Goal: Transaction & Acquisition: Book appointment/travel/reservation

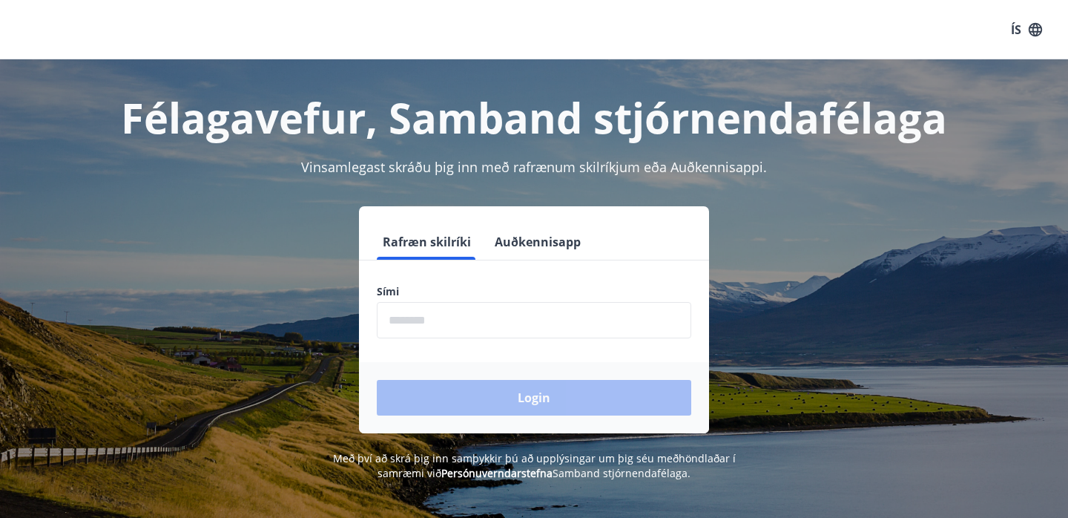
click at [482, 340] on form "Rafræn skilríki Auðkennisapp Sími ​ Login" at bounding box center [534, 328] width 350 height 209
click at [480, 334] on input "phone" at bounding box center [534, 320] width 314 height 36
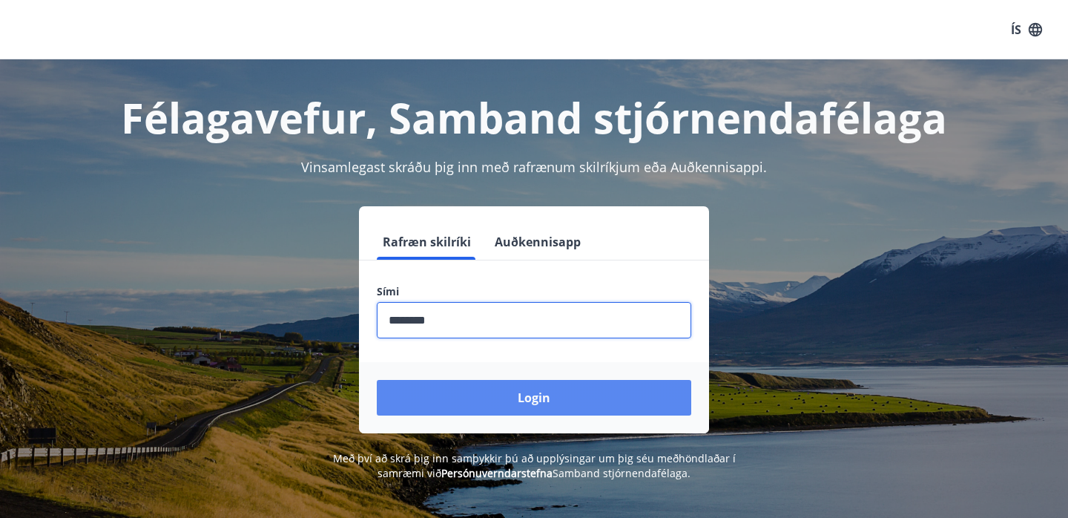
type input "********"
click at [567, 398] on button "Login" at bounding box center [534, 398] width 314 height 36
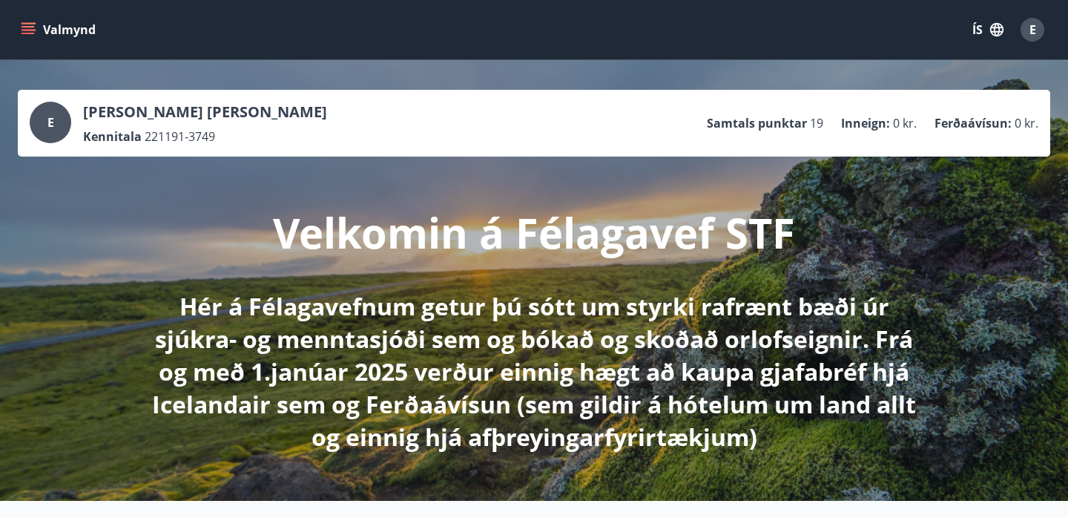
click at [47, 30] on button "Valmynd" at bounding box center [60, 29] width 84 height 27
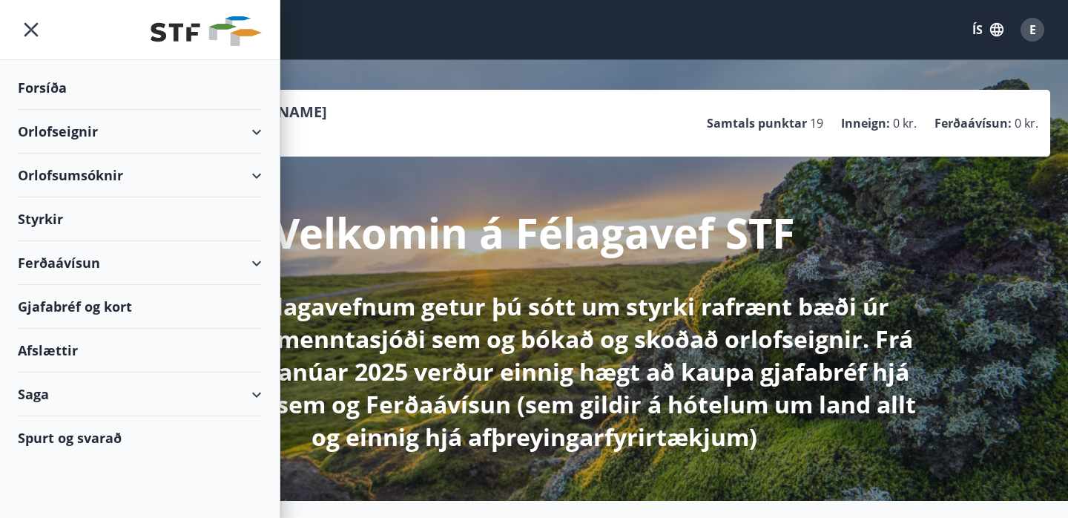
click at [116, 136] on div "Orlofseignir" at bounding box center [140, 132] width 244 height 44
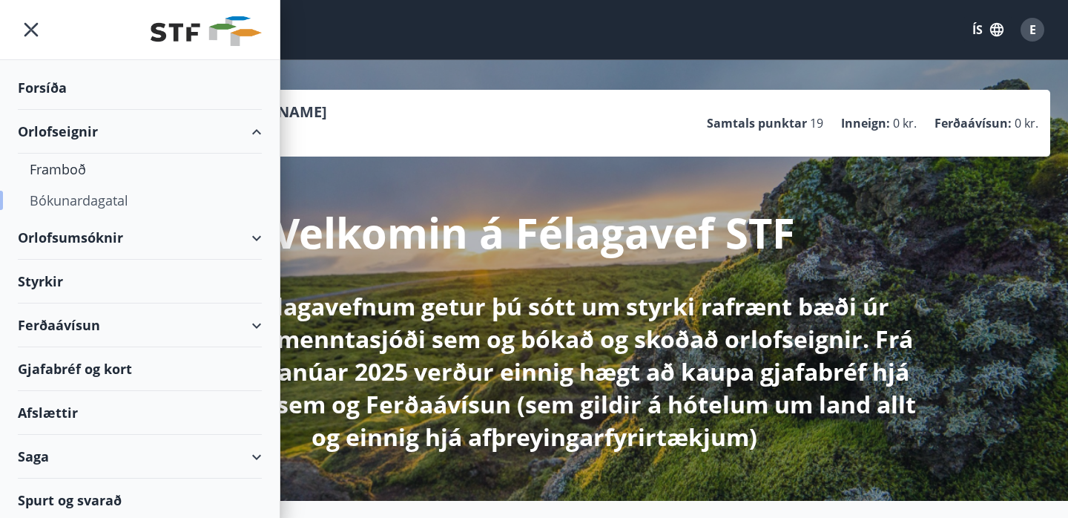
click at [95, 201] on div "Bókunardagatal" at bounding box center [140, 200] width 220 height 31
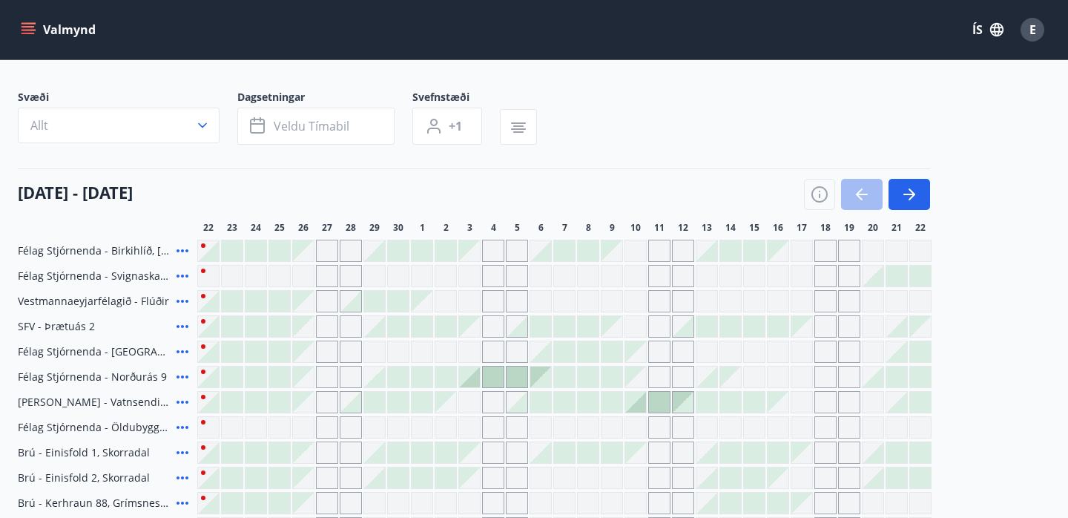
scroll to position [84, 0]
click at [174, 249] on icon at bounding box center [183, 250] width 18 height 18
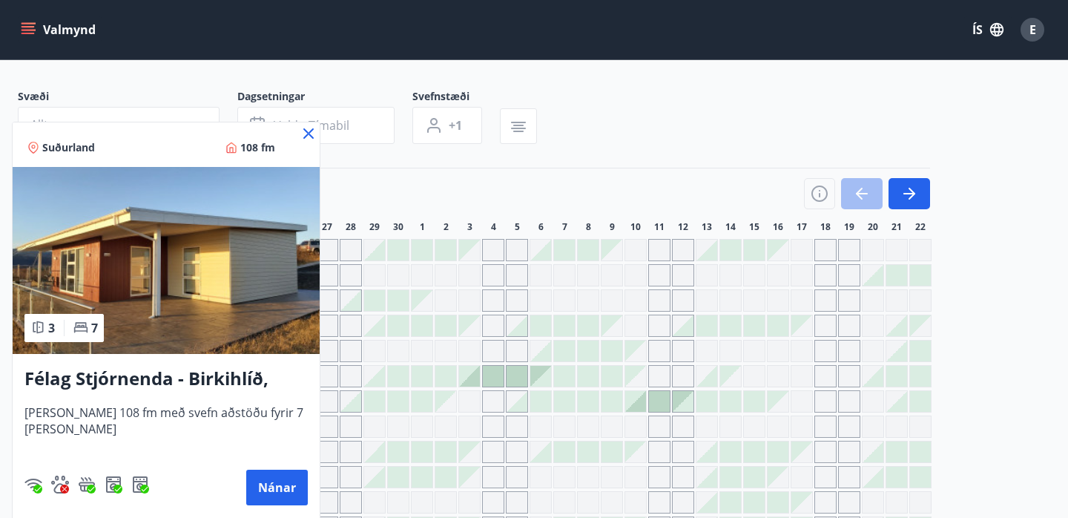
click at [307, 133] on icon at bounding box center [308, 133] width 10 height 10
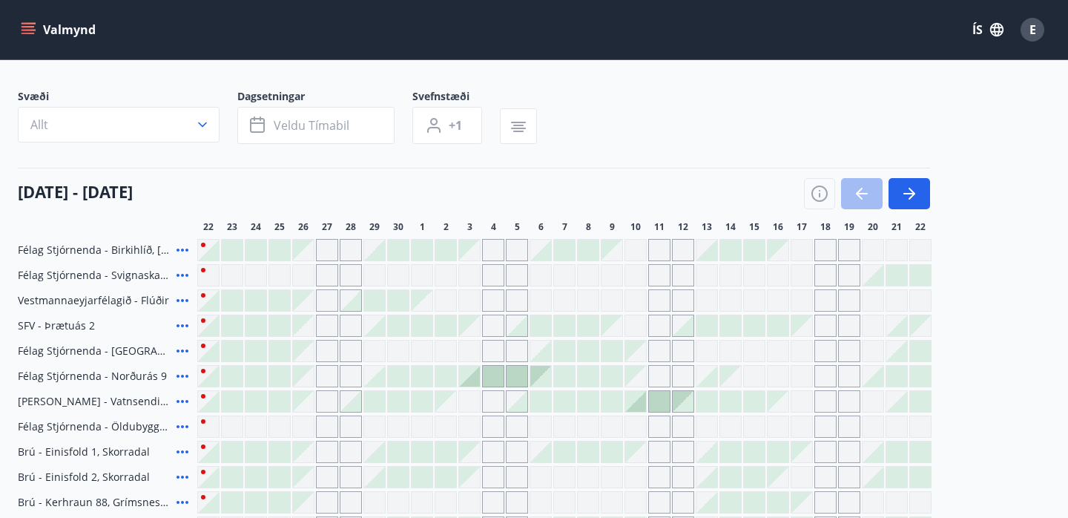
click at [498, 250] on div "Gráir dagar eru ekki bókanlegir" at bounding box center [493, 250] width 22 height 22
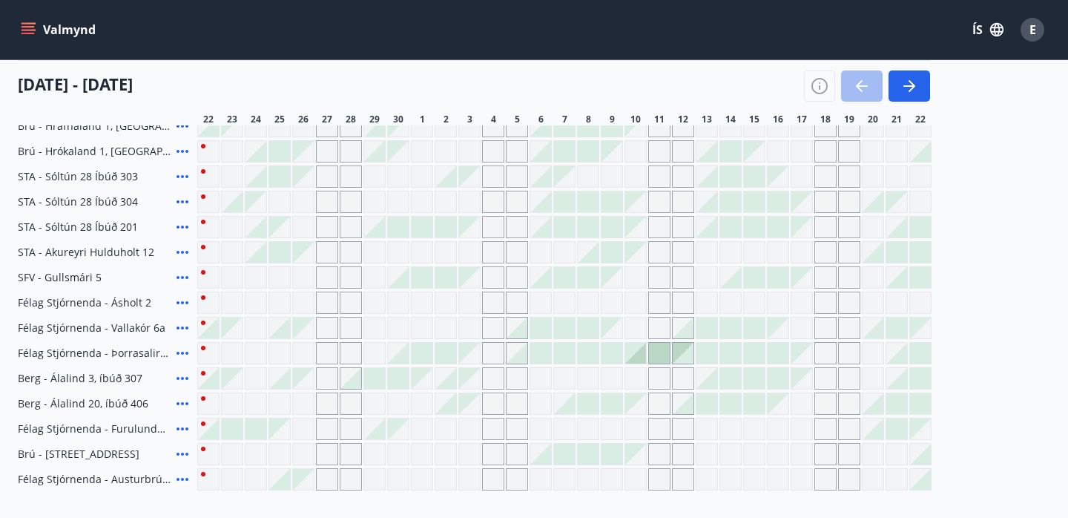
scroll to position [612, 0]
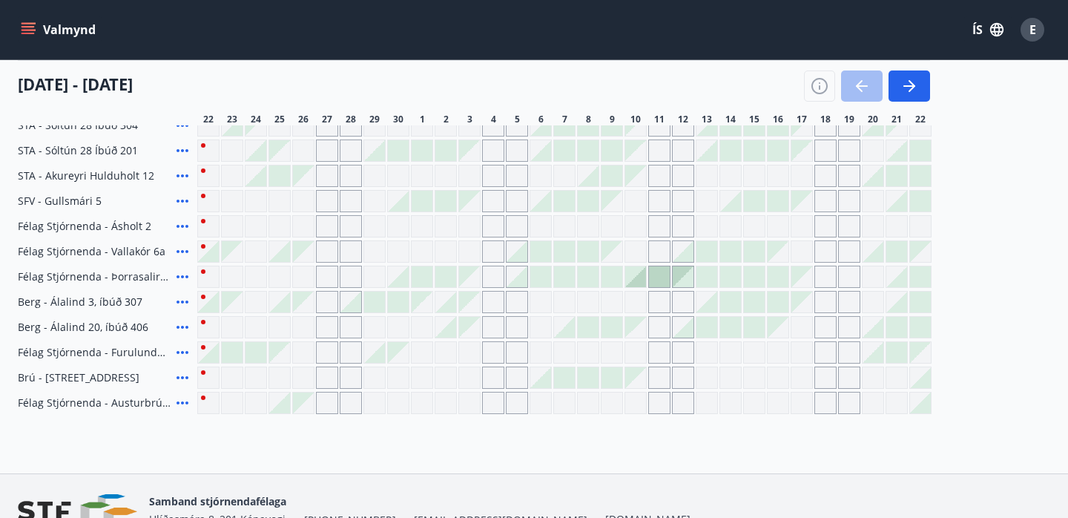
click at [504, 400] on div "Gráir dagar eru ekki bókanlegir" at bounding box center [493, 403] width 22 height 22
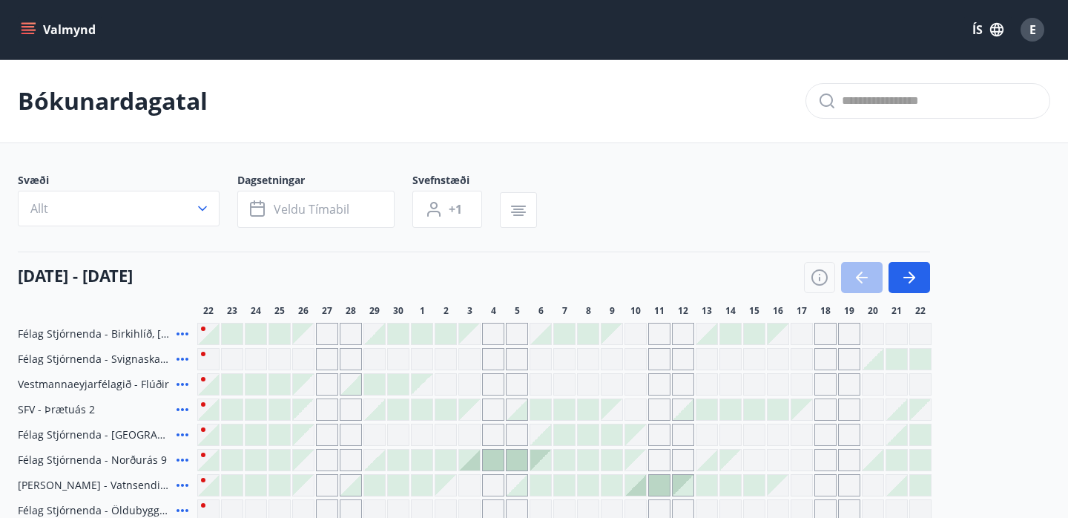
scroll to position [0, 0]
click at [925, 272] on button "button" at bounding box center [909, 277] width 42 height 31
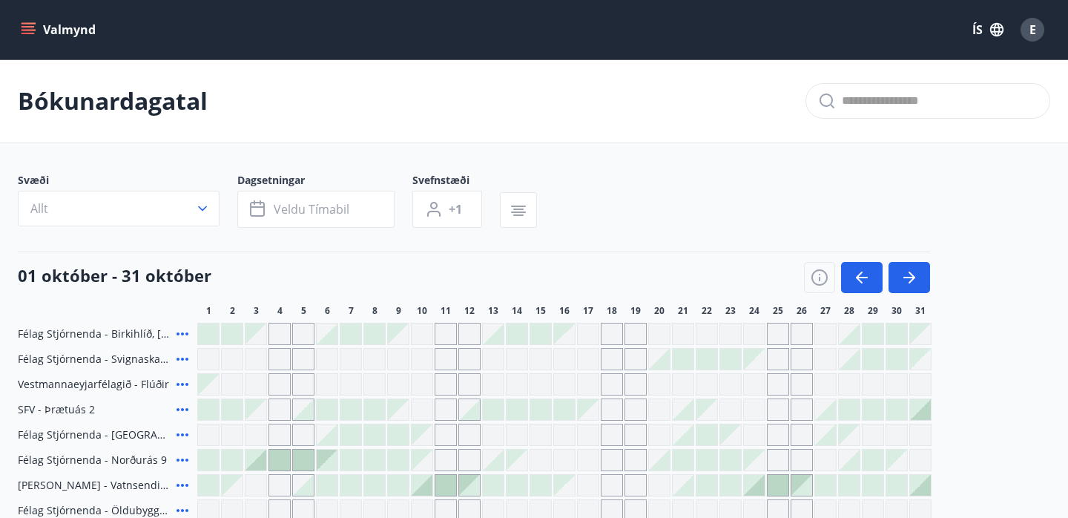
click at [446, 332] on div "Gráir dagar eru ekki bókanlegir" at bounding box center [446, 334] width 22 height 22
click at [864, 270] on icon "button" at bounding box center [862, 277] width 18 height 18
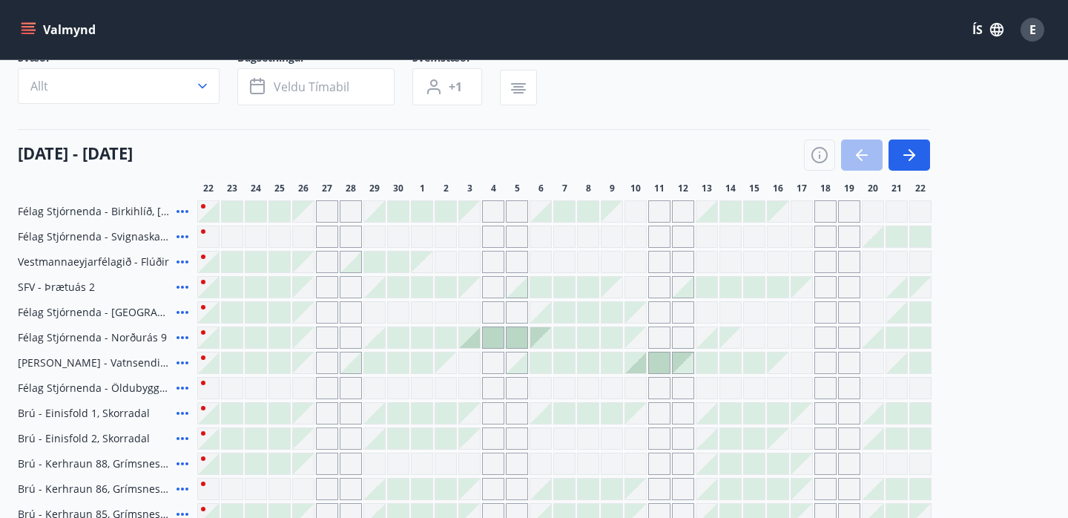
scroll to position [121, 0]
click at [466, 208] on div "Gráir dagar eru ekki bókanlegir" at bounding box center [469, 212] width 21 height 21
click at [446, 211] on div at bounding box center [445, 212] width 21 height 21
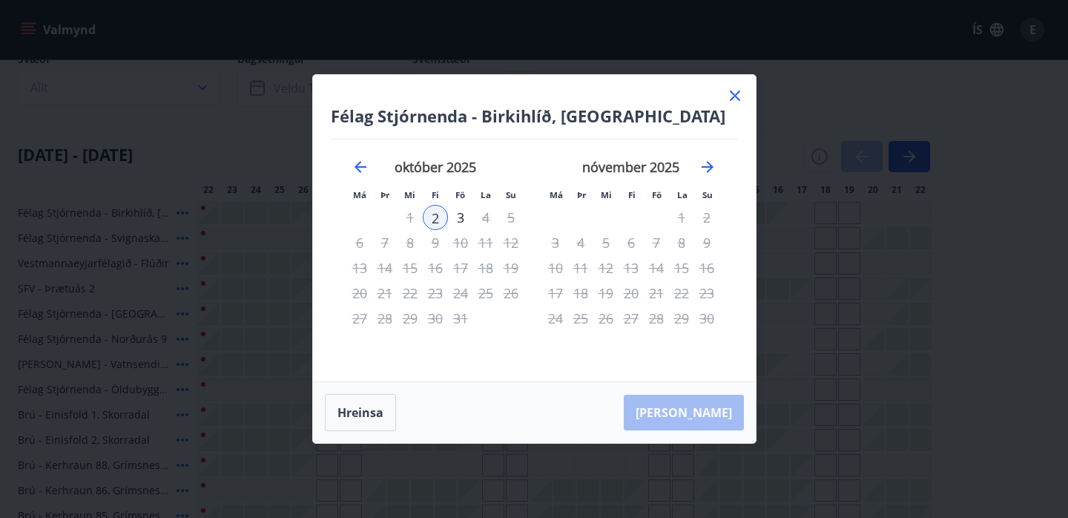
click at [741, 99] on icon at bounding box center [735, 96] width 18 height 18
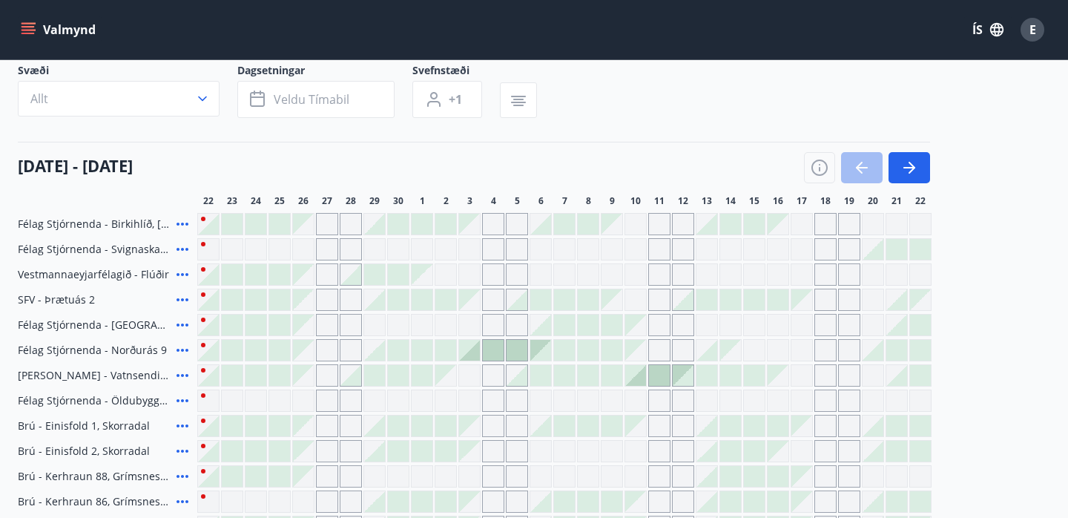
scroll to position [110, 0]
click at [181, 346] on icon at bounding box center [183, 349] width 18 height 18
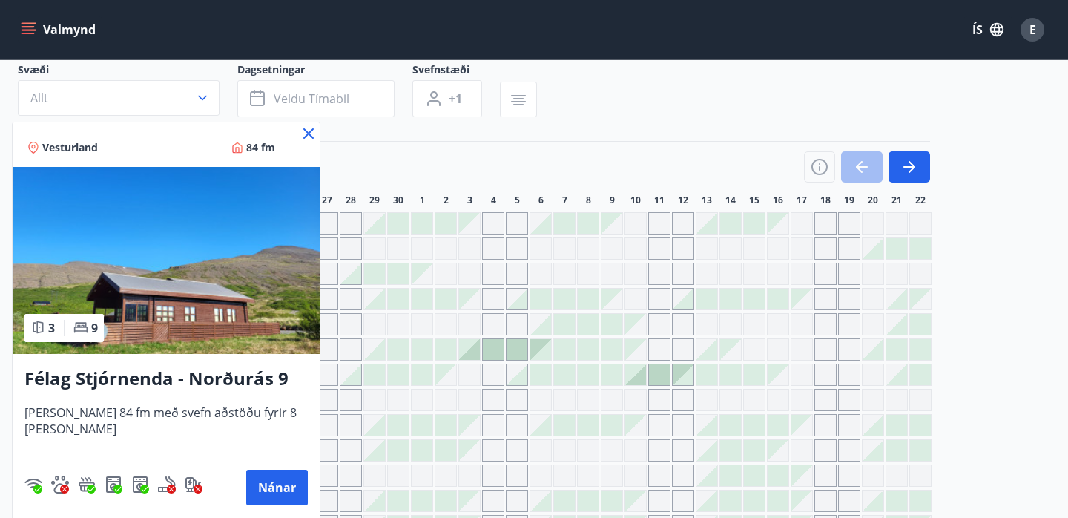
click at [354, 145] on div at bounding box center [534, 259] width 1068 height 518
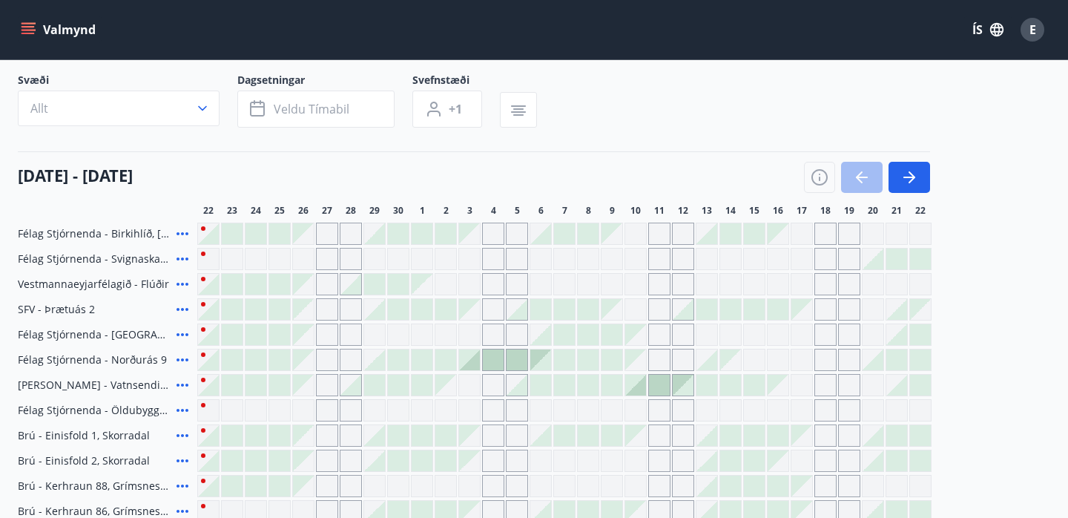
scroll to position [96, 0]
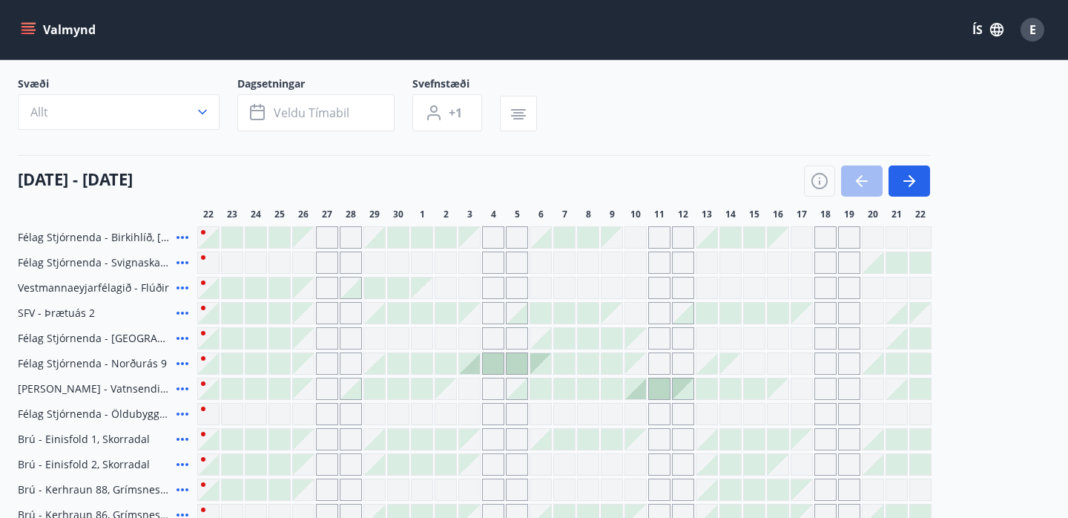
click at [444, 237] on div at bounding box center [445, 237] width 21 height 21
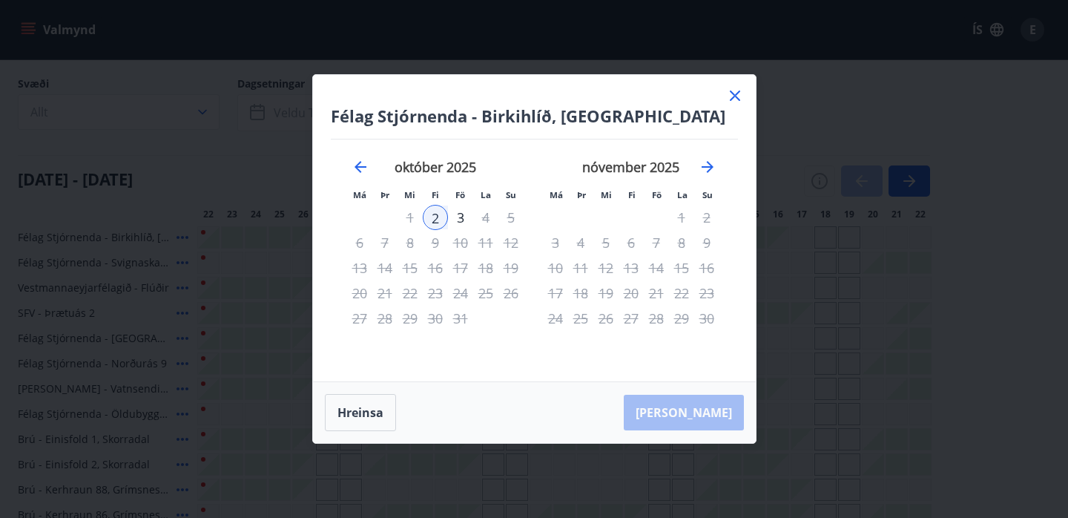
click at [740, 99] on icon at bounding box center [735, 96] width 18 height 18
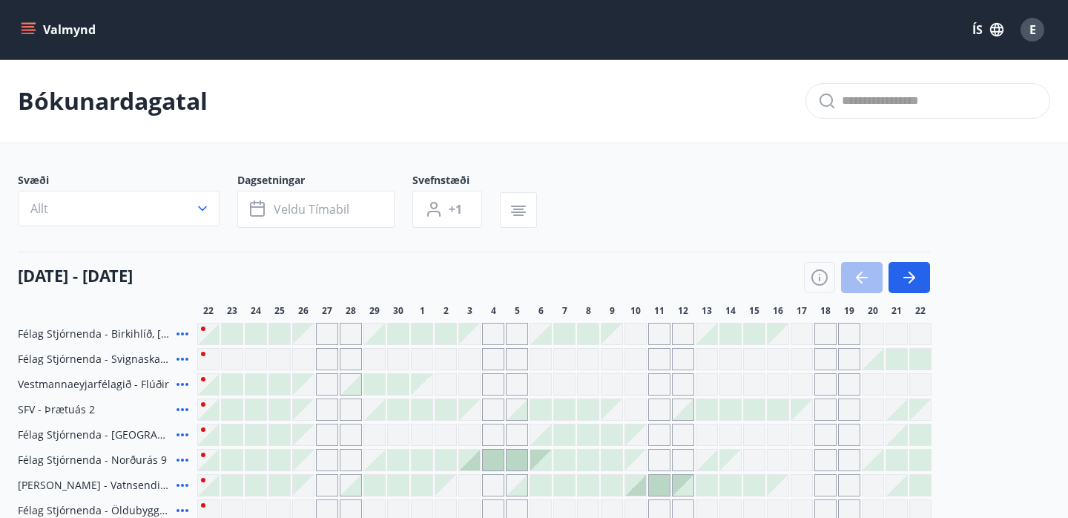
scroll to position [0, 0]
click at [27, 26] on icon "menu" at bounding box center [28, 26] width 13 height 1
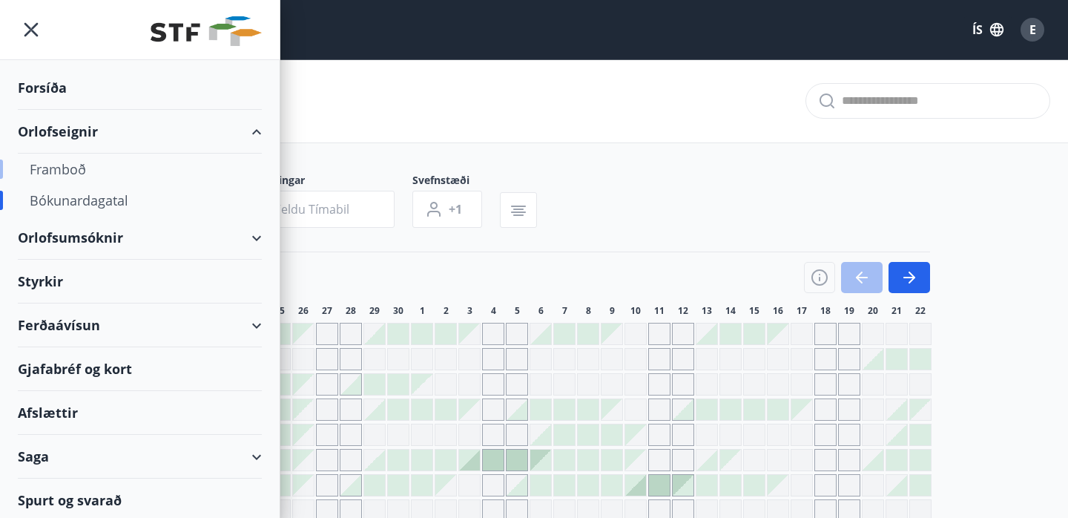
click at [59, 168] on div "Framboð" at bounding box center [140, 169] width 220 height 31
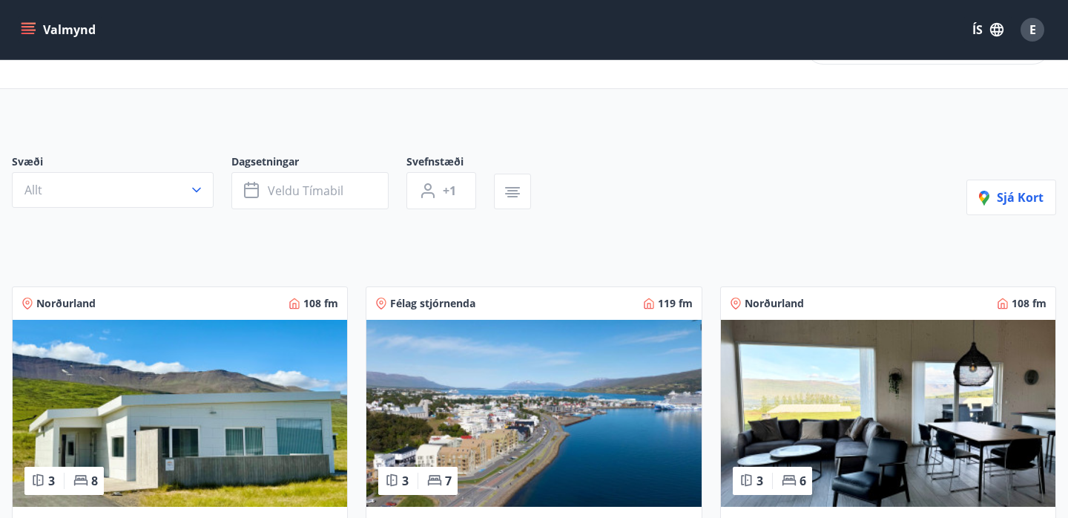
scroll to position [58, 0]
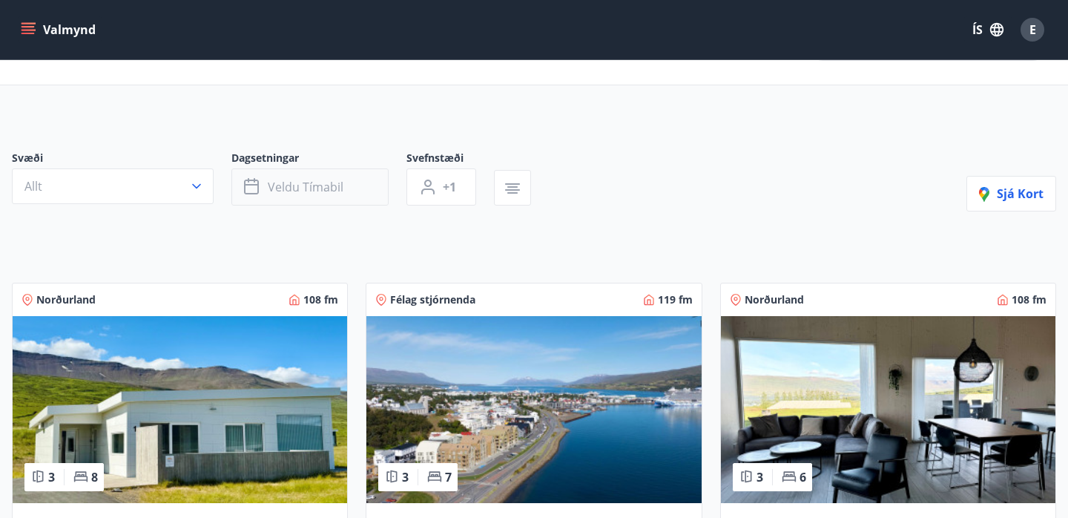
click at [326, 197] on button "Veldu tímabil" at bounding box center [309, 186] width 157 height 37
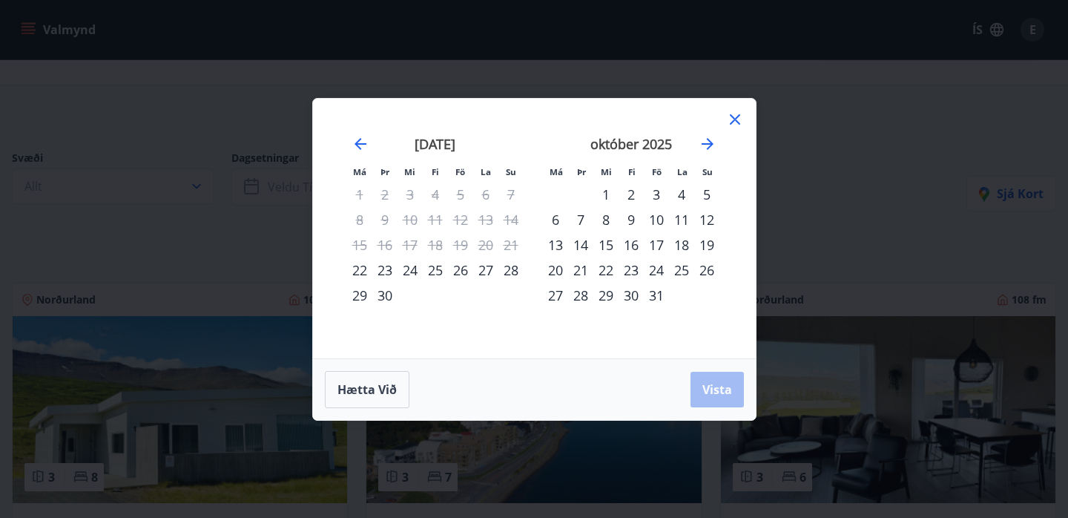
click at [604, 192] on div "1" at bounding box center [605, 194] width 25 height 25
click at [632, 200] on div "2" at bounding box center [630, 194] width 25 height 25
click at [575, 221] on div "7" at bounding box center [580, 219] width 25 height 25
click at [627, 194] on div "2" at bounding box center [630, 194] width 25 height 25
click at [581, 216] on div "7" at bounding box center [580, 219] width 25 height 25
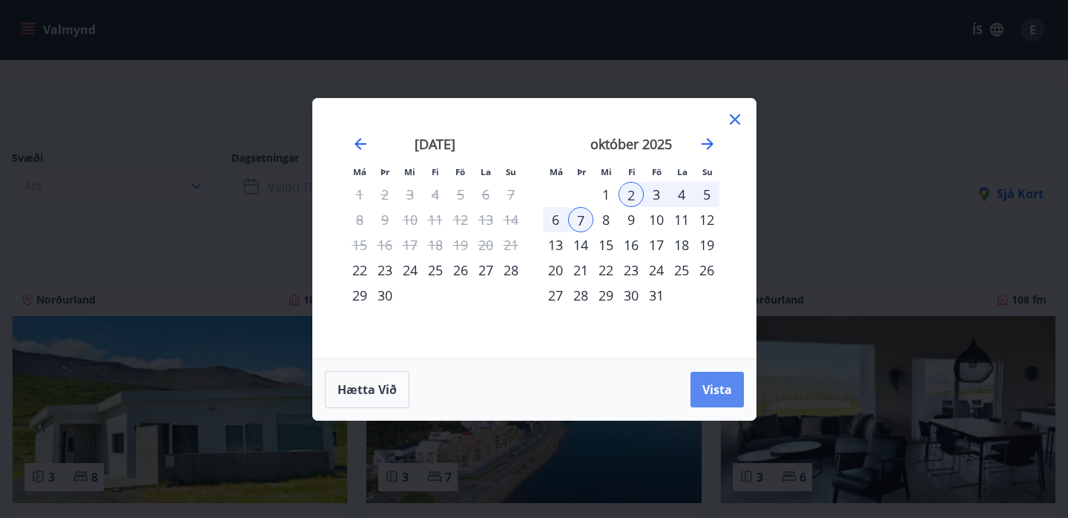
click at [712, 386] on span "Vista" at bounding box center [717, 389] width 30 height 16
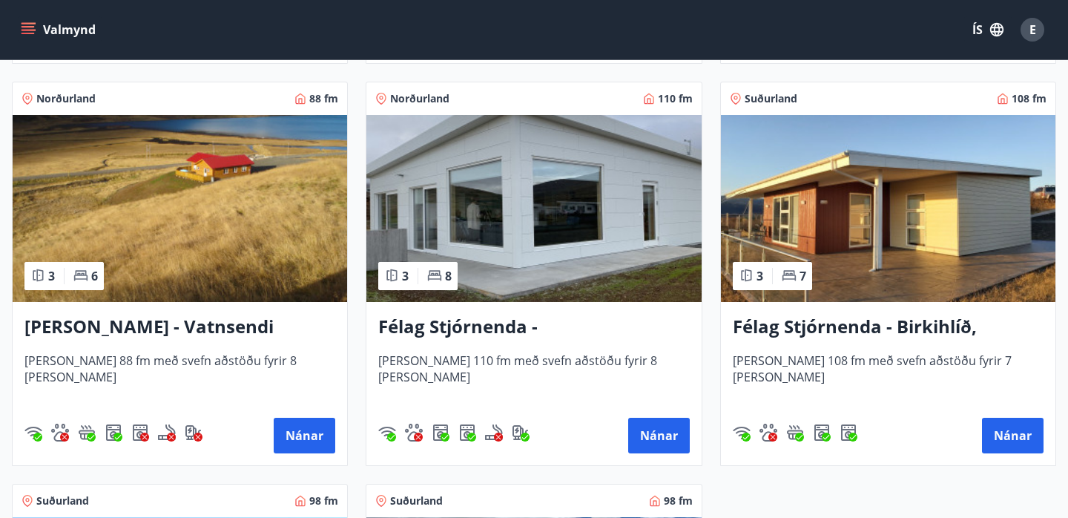
scroll to position [2273, 0]
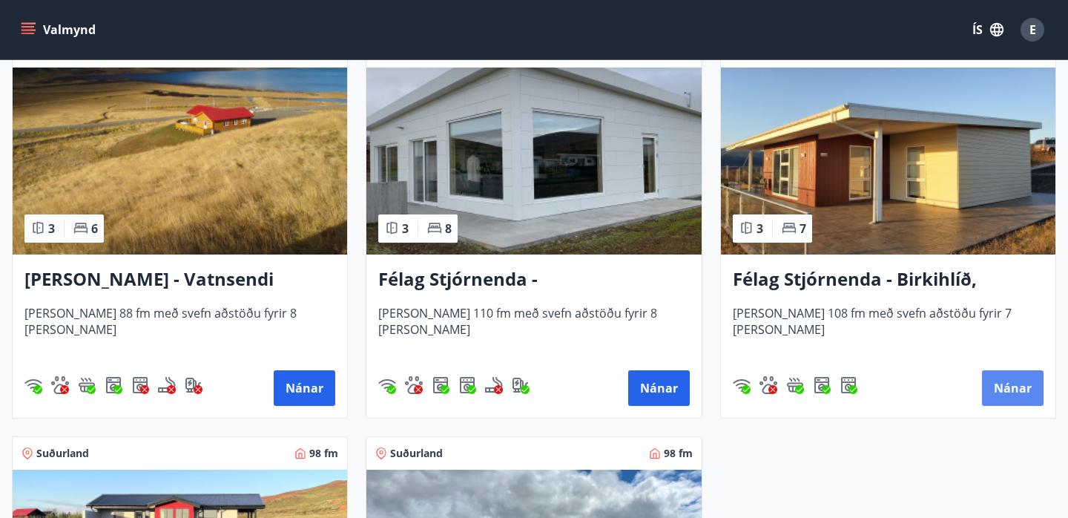
click at [1007, 381] on button "Nánar" at bounding box center [1013, 388] width 62 height 36
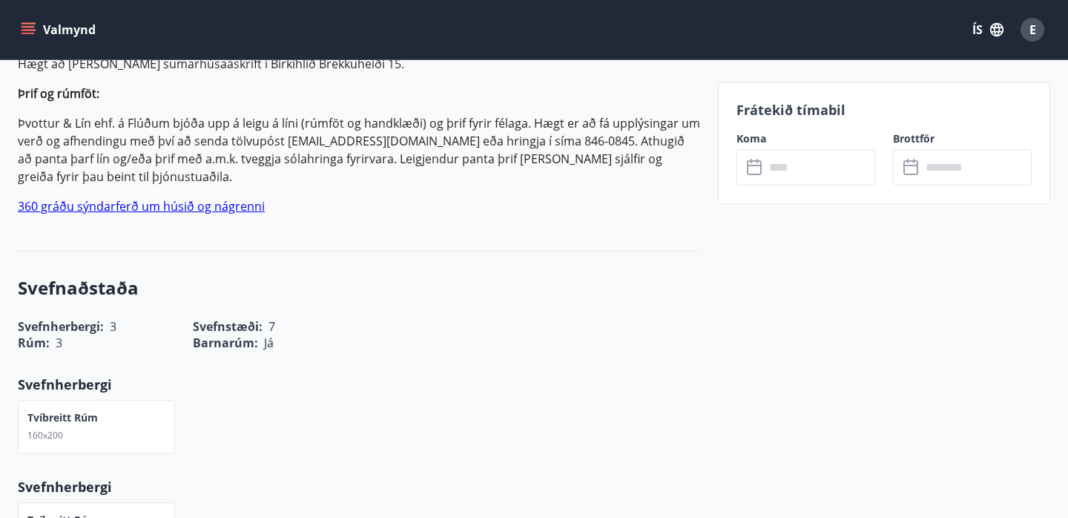
scroll to position [702, 0]
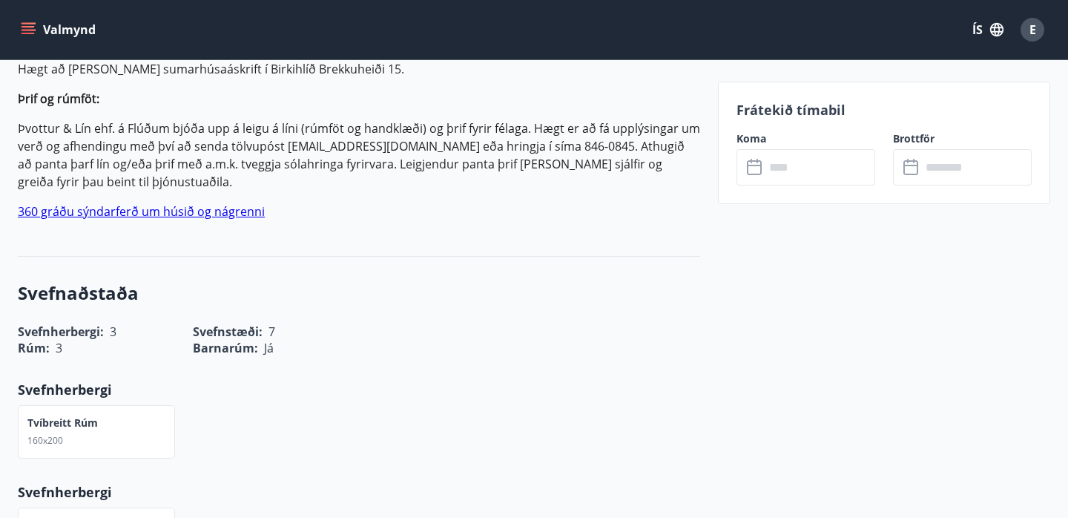
click at [788, 162] on input "text" at bounding box center [820, 167] width 110 height 36
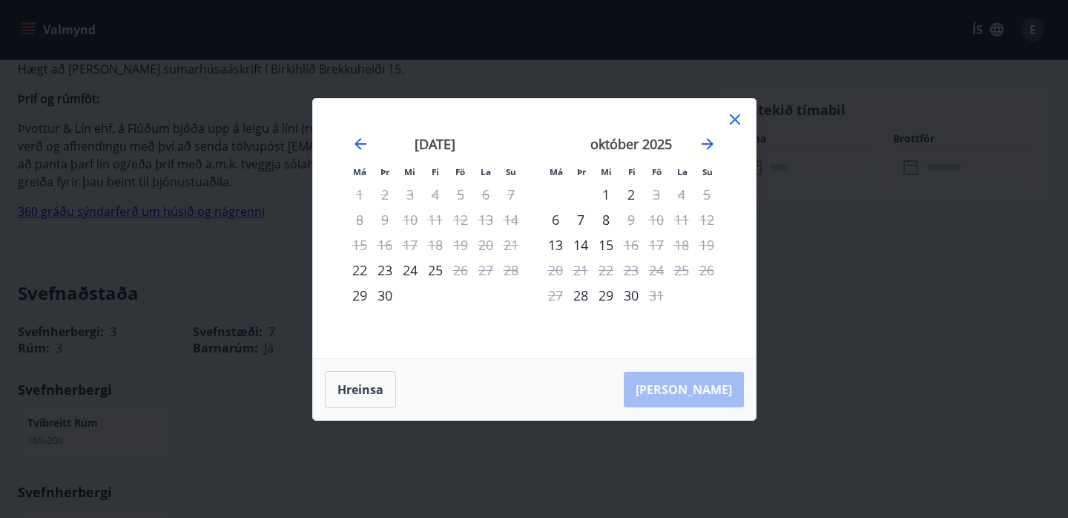
click at [631, 197] on div "2" at bounding box center [630, 194] width 25 height 25
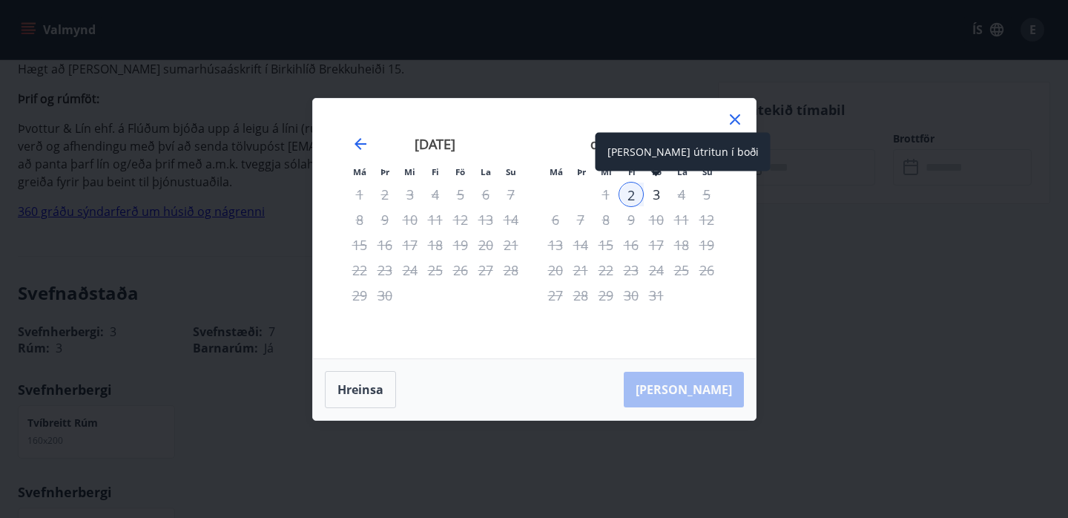
click at [659, 189] on div "3" at bounding box center [656, 194] width 25 height 25
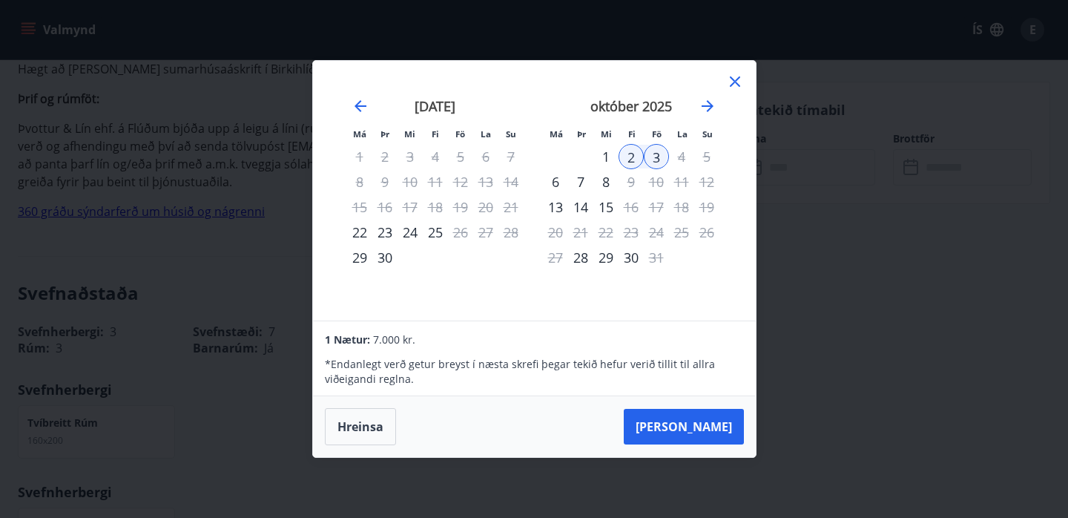
click at [581, 183] on div "7" at bounding box center [580, 181] width 25 height 25
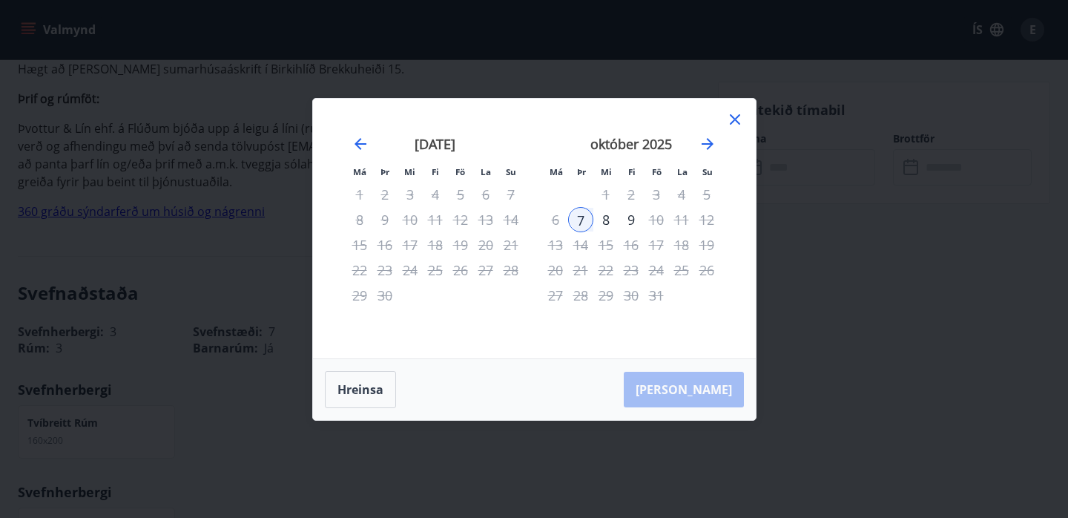
click at [730, 120] on icon at bounding box center [735, 119] width 18 height 18
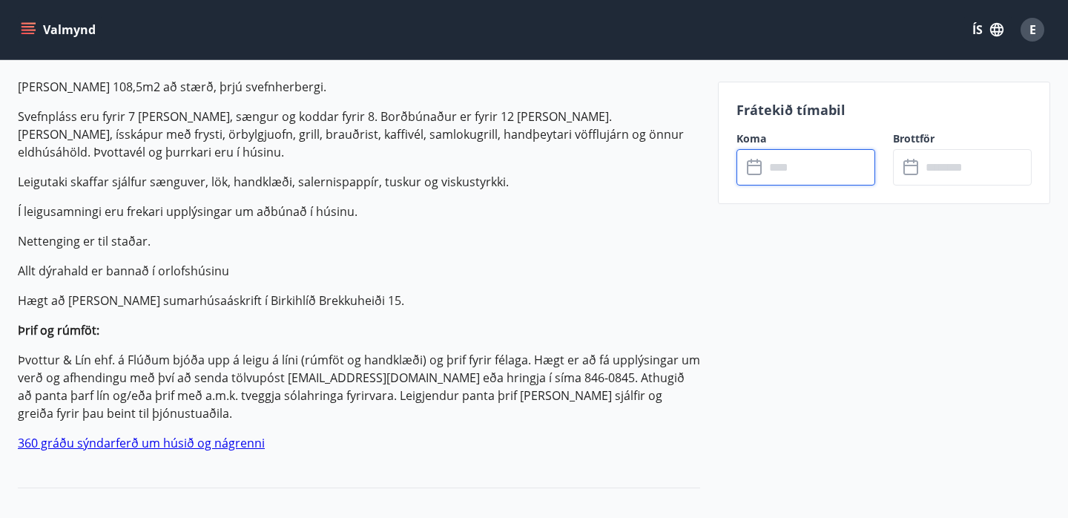
scroll to position [538, 0]
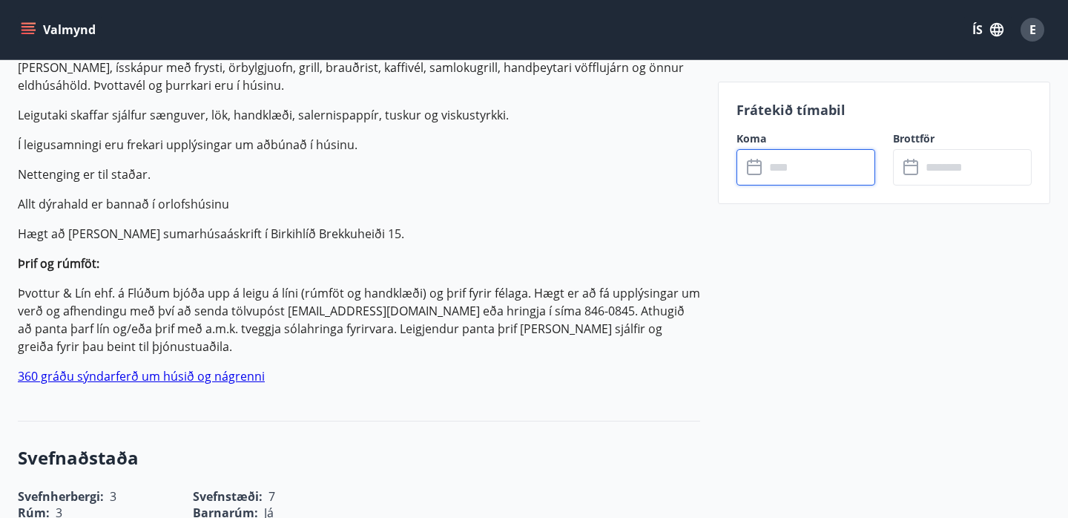
click at [961, 1] on div "Valmynd ÍS E" at bounding box center [534, 29] width 1068 height 59
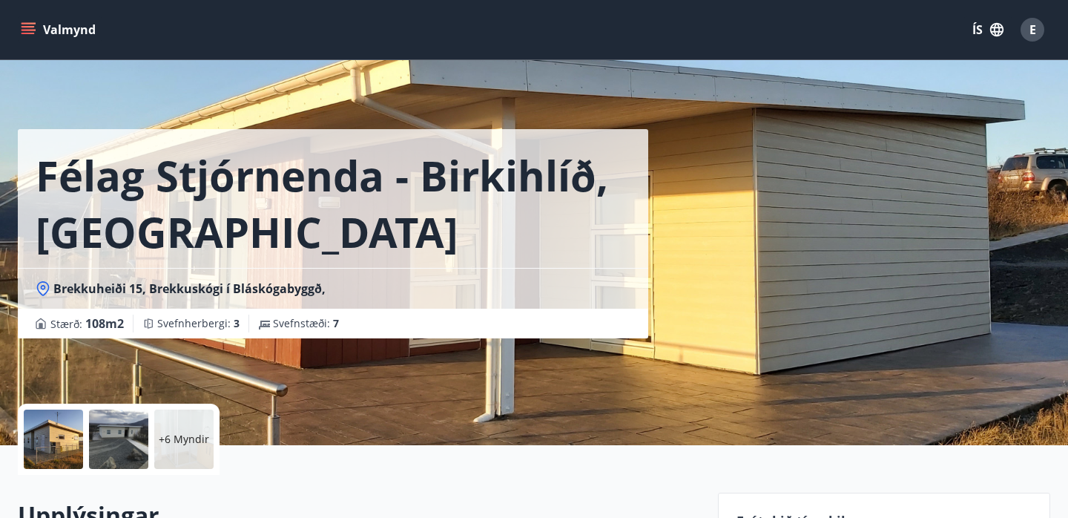
scroll to position [0, 0]
click at [29, 25] on icon "menu" at bounding box center [28, 29] width 15 height 15
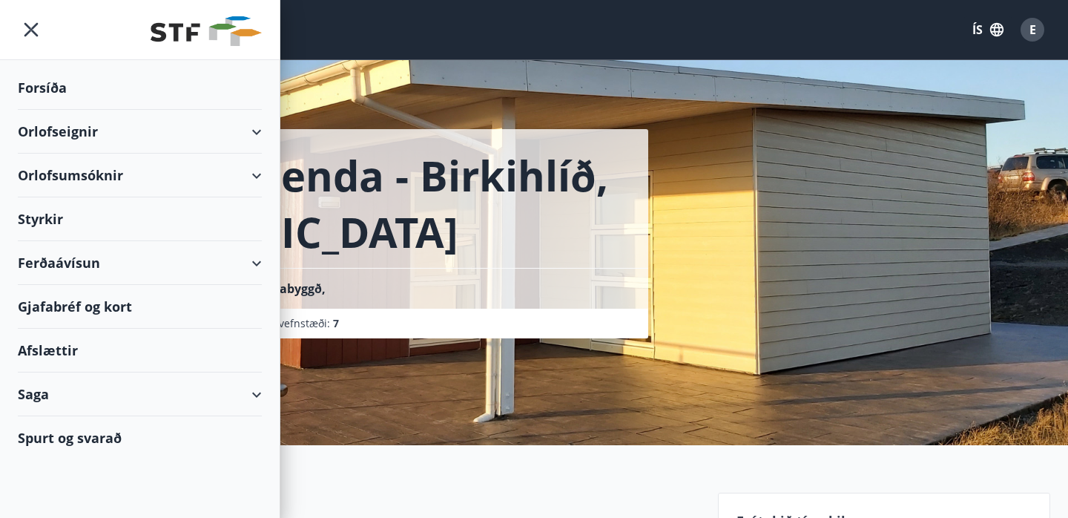
click at [48, 122] on div "Orlofseignir" at bounding box center [140, 132] width 244 height 44
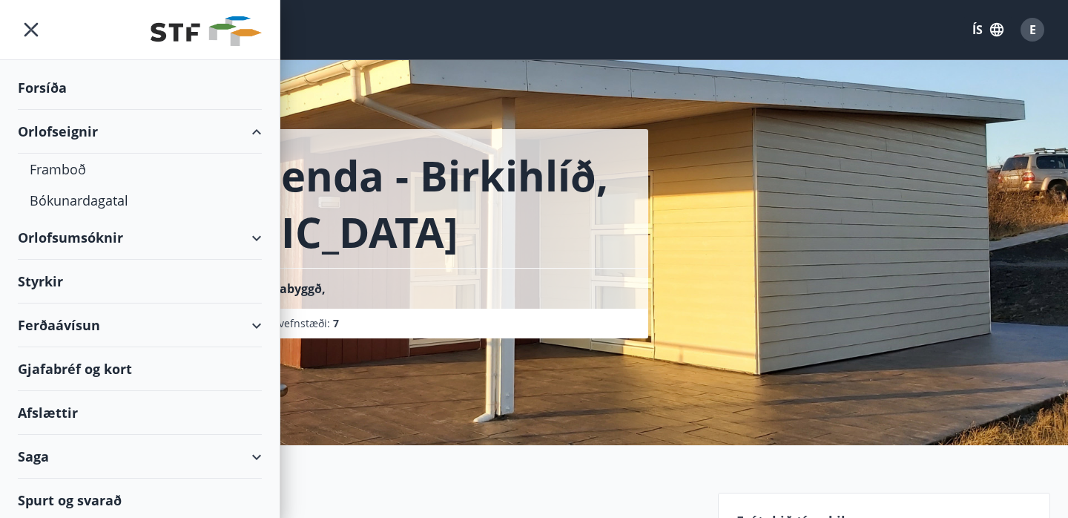
click at [46, 227] on div "Orlofsumsóknir" at bounding box center [140, 238] width 244 height 44
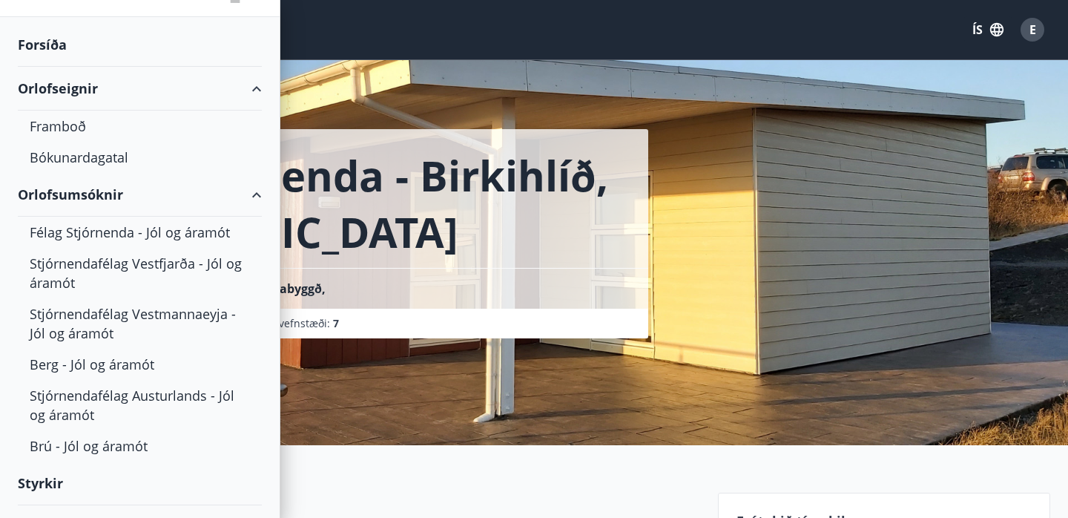
scroll to position [51, 0]
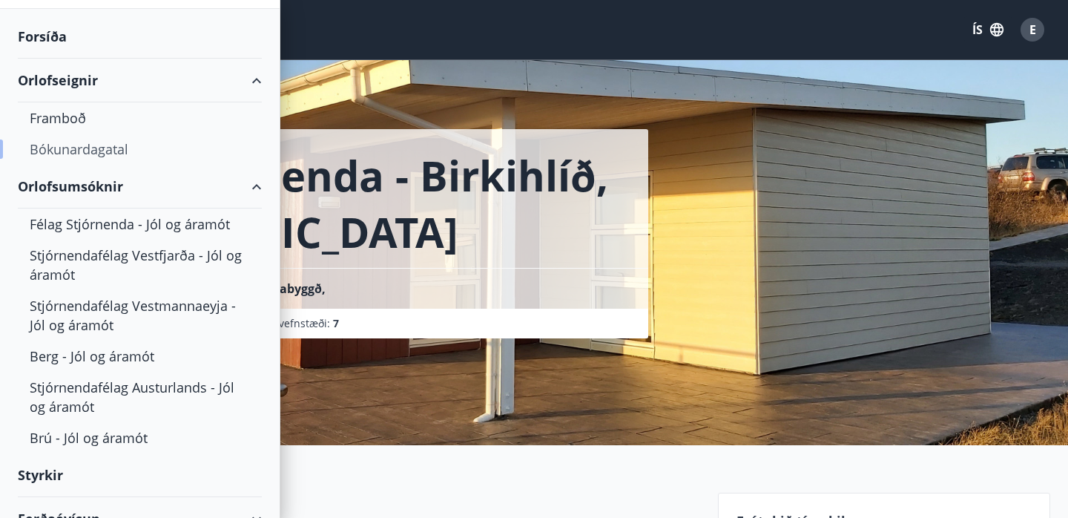
click at [66, 145] on div "Bókunardagatal" at bounding box center [140, 148] width 220 height 31
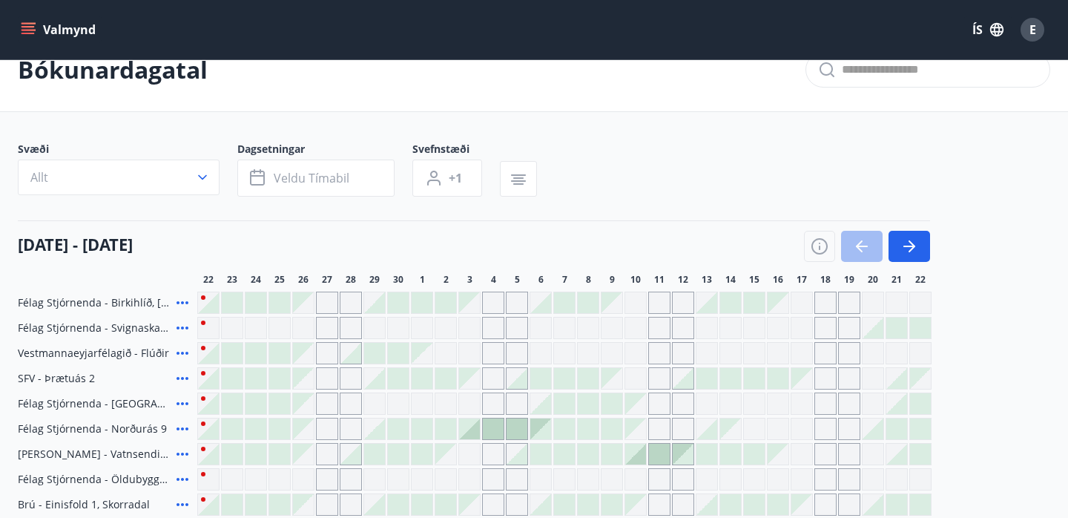
scroll to position [95, 0]
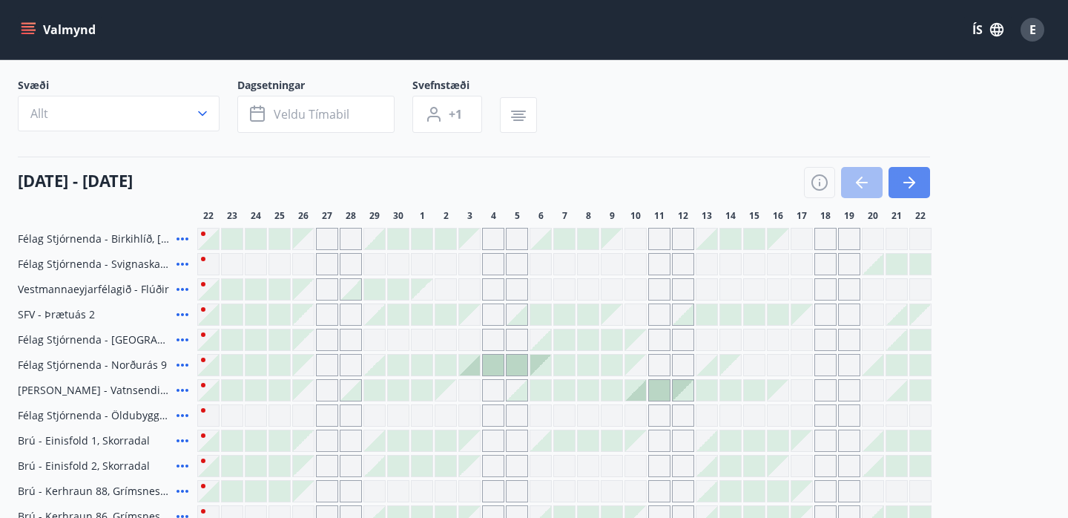
click at [909, 187] on icon "button" at bounding box center [911, 182] width 7 height 12
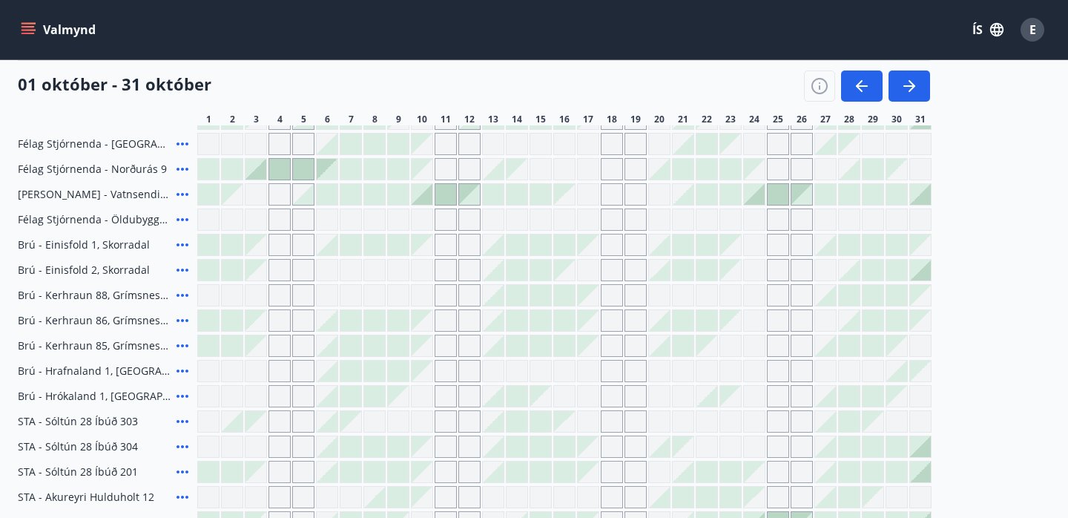
scroll to position [122, 0]
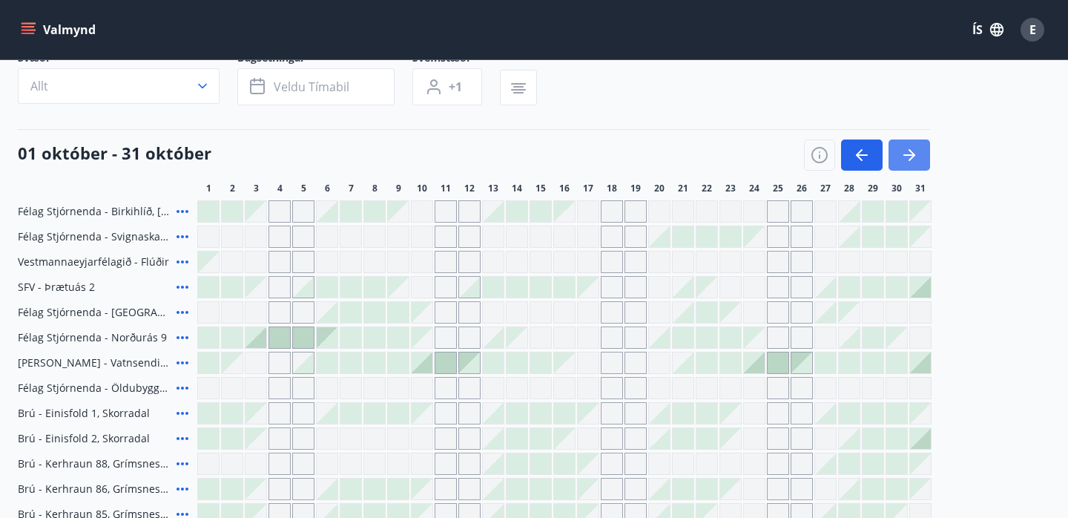
click at [914, 149] on icon "button" at bounding box center [909, 155] width 18 height 18
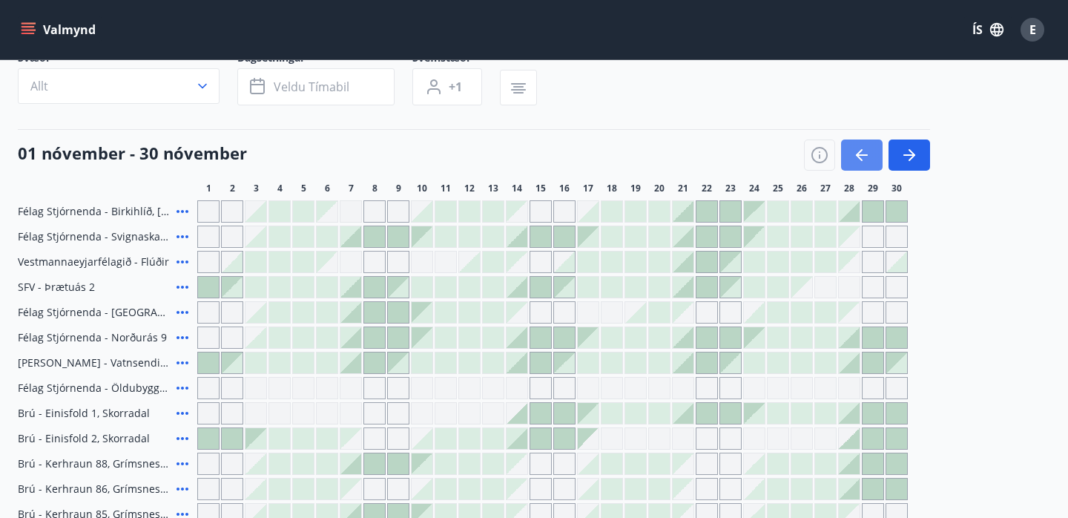
click at [865, 150] on icon "button" at bounding box center [862, 155] width 18 height 18
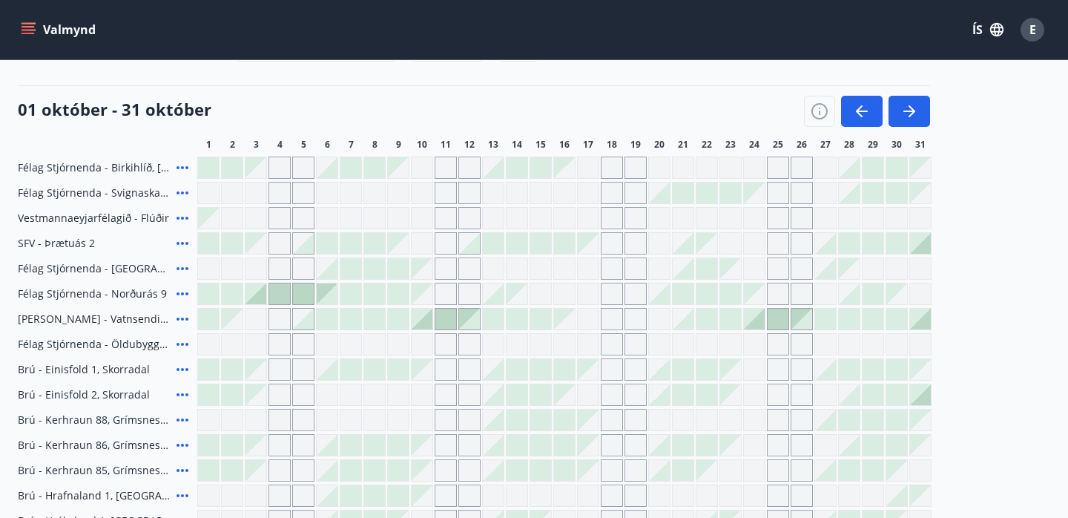
scroll to position [163, 0]
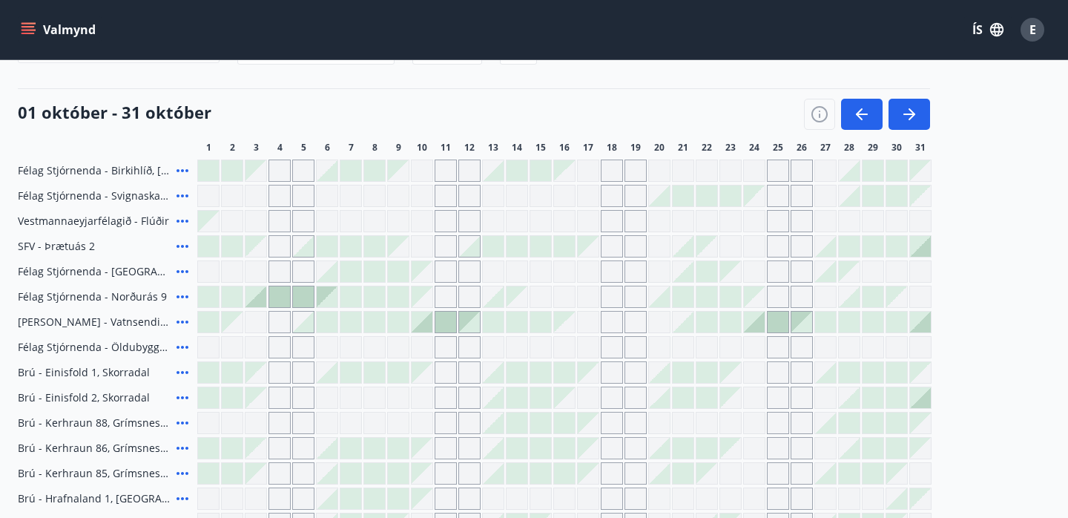
click at [182, 297] on icon at bounding box center [182, 296] width 12 height 3
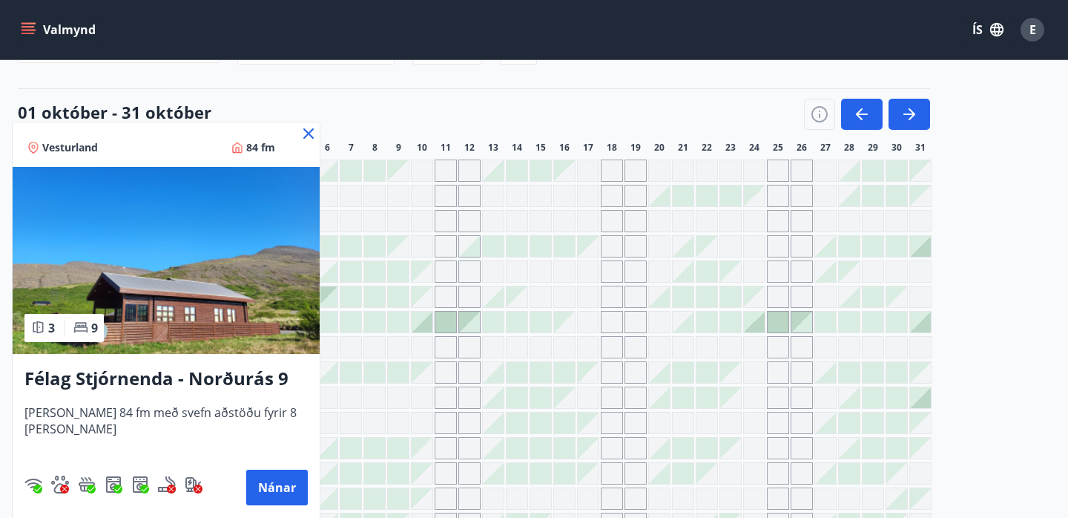
click at [300, 131] on icon at bounding box center [309, 134] width 18 height 18
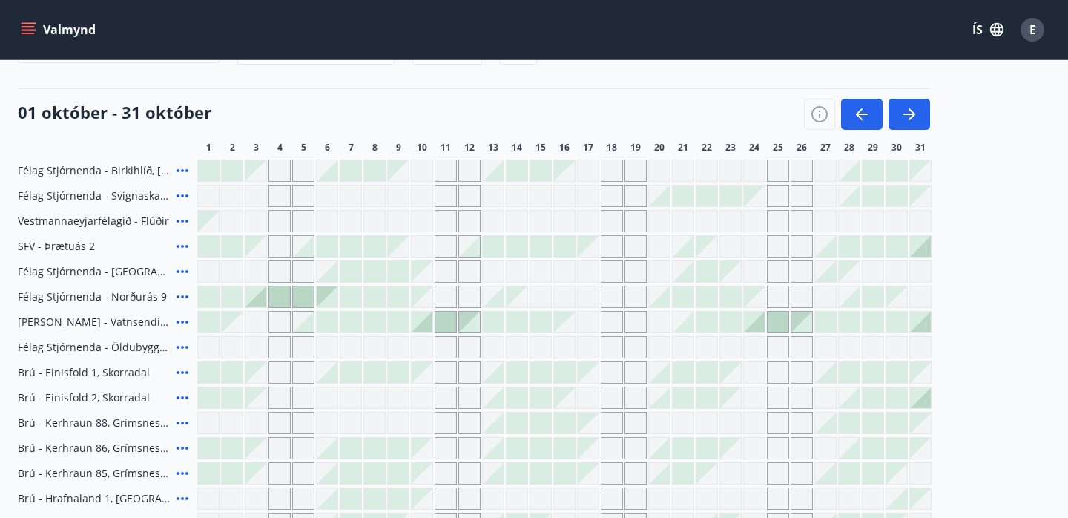
click at [252, 298] on div at bounding box center [255, 296] width 21 height 21
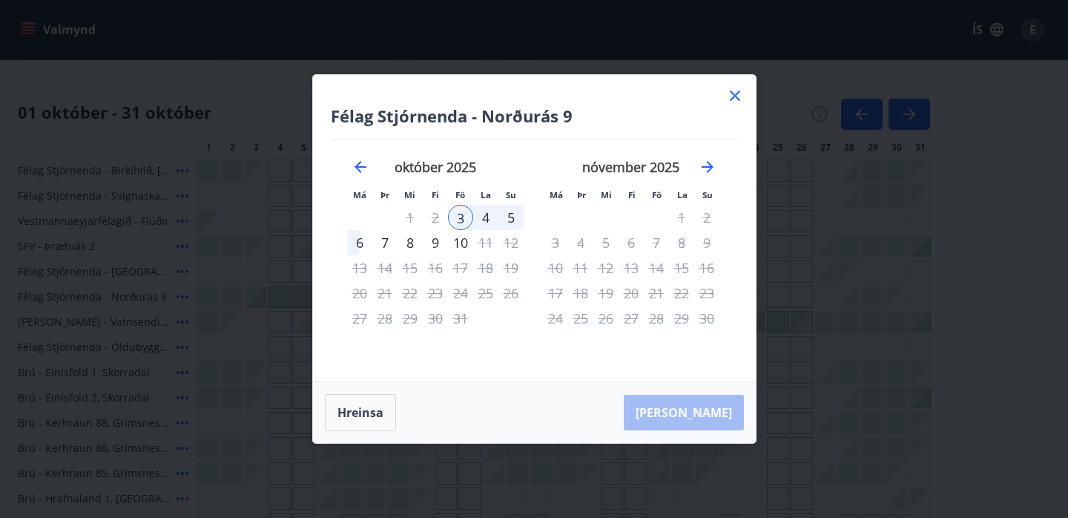
click at [387, 240] on div "7" at bounding box center [384, 242] width 25 height 25
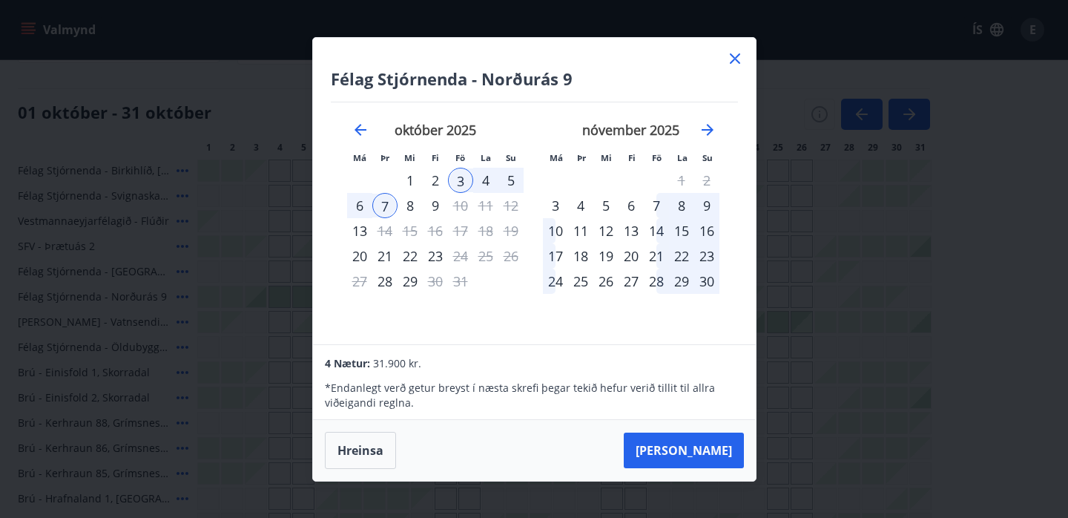
click at [741, 58] on icon at bounding box center [735, 59] width 18 height 18
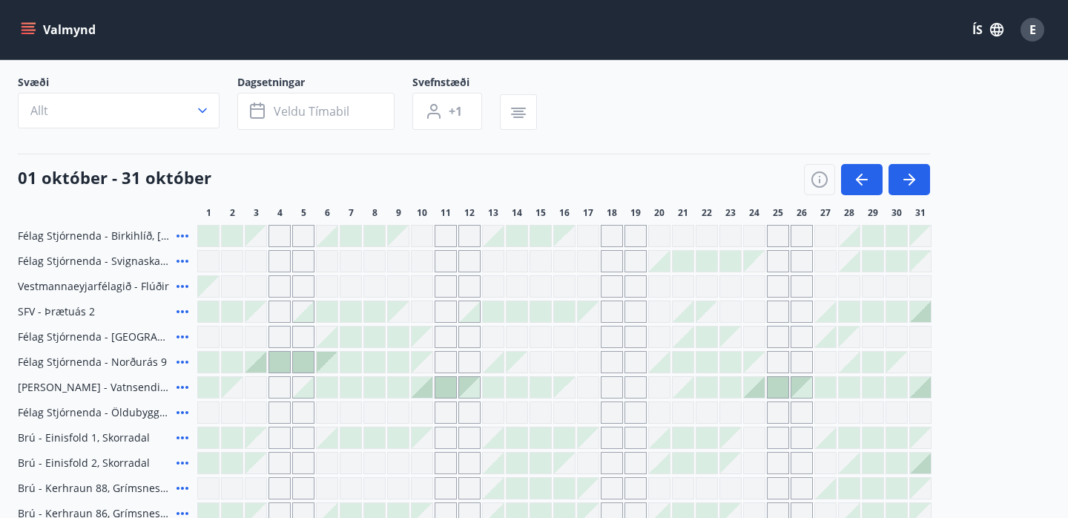
scroll to position [94, 0]
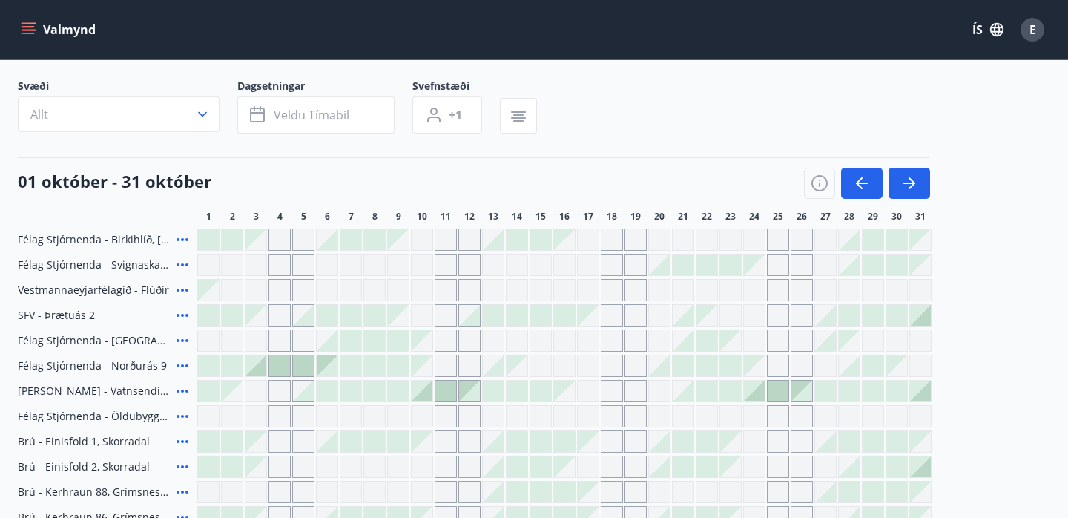
click at [187, 365] on icon at bounding box center [182, 365] width 12 height 3
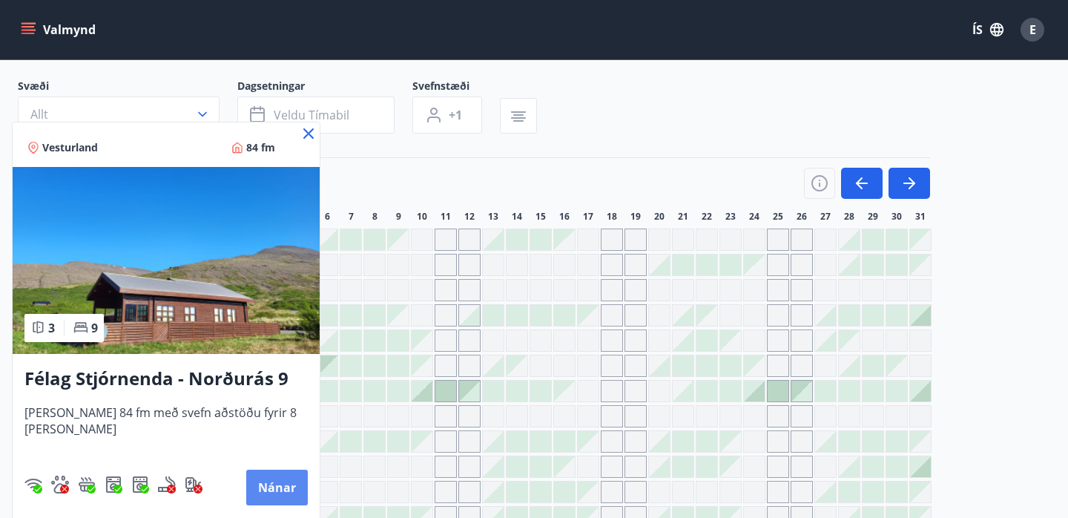
click at [253, 486] on button "Nánar" at bounding box center [277, 487] width 62 height 36
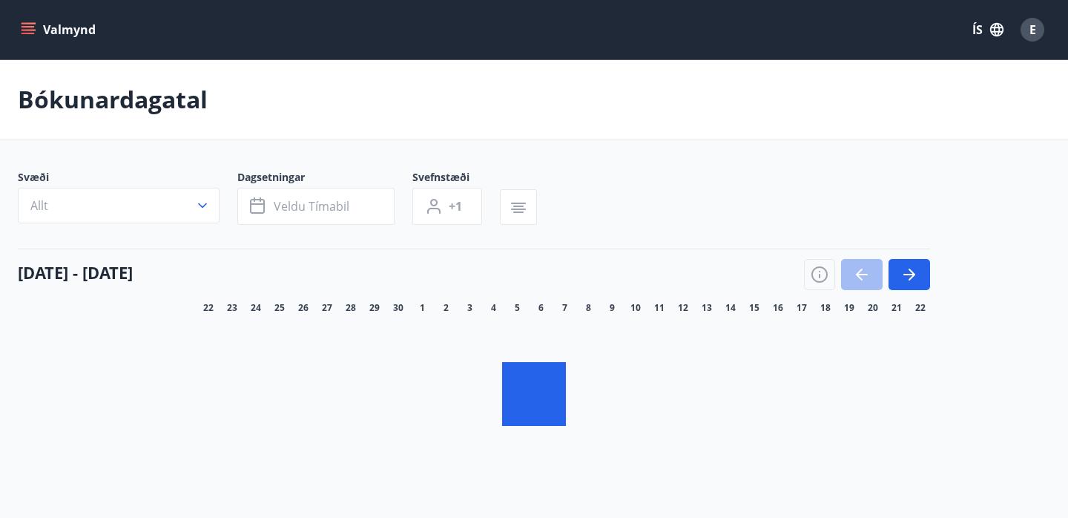
scroll to position [94, 0]
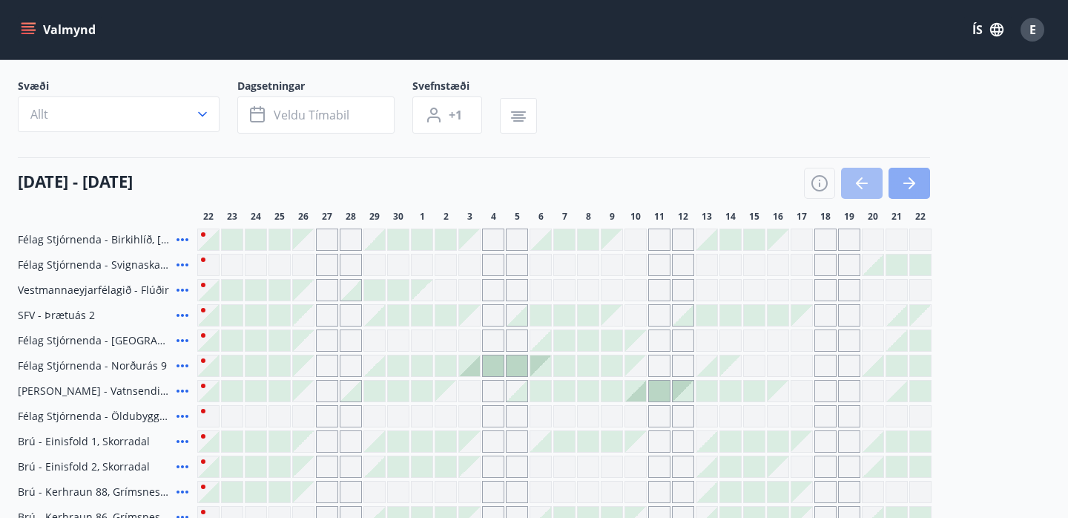
click at [921, 189] on button "button" at bounding box center [909, 183] width 42 height 31
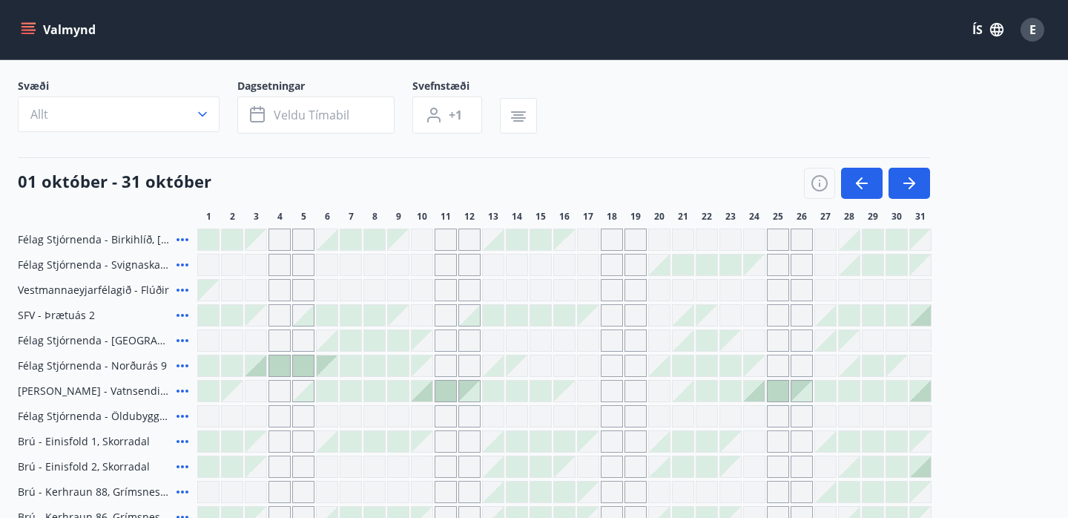
click at [257, 366] on div at bounding box center [255, 365] width 21 height 21
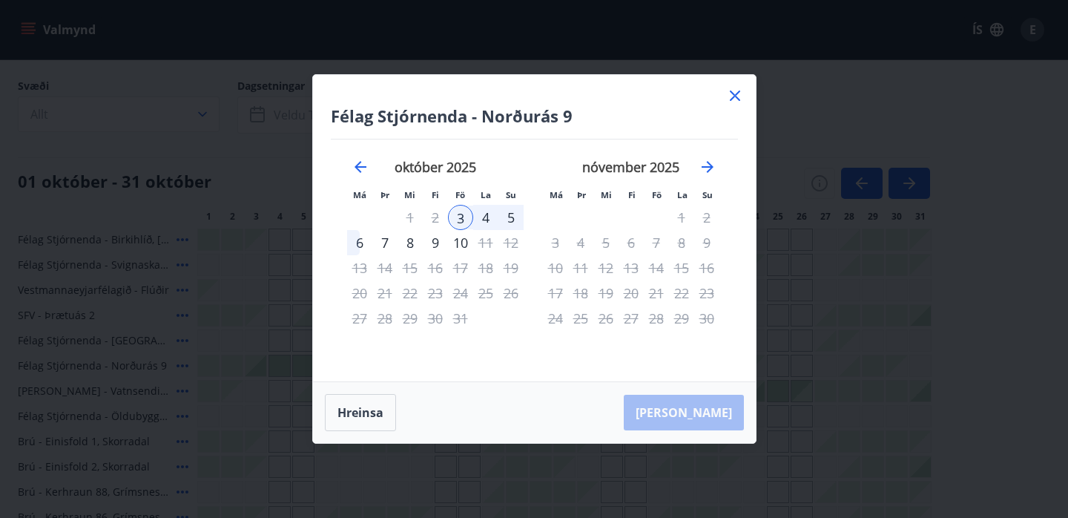
click at [377, 243] on div "7" at bounding box center [384, 242] width 25 height 25
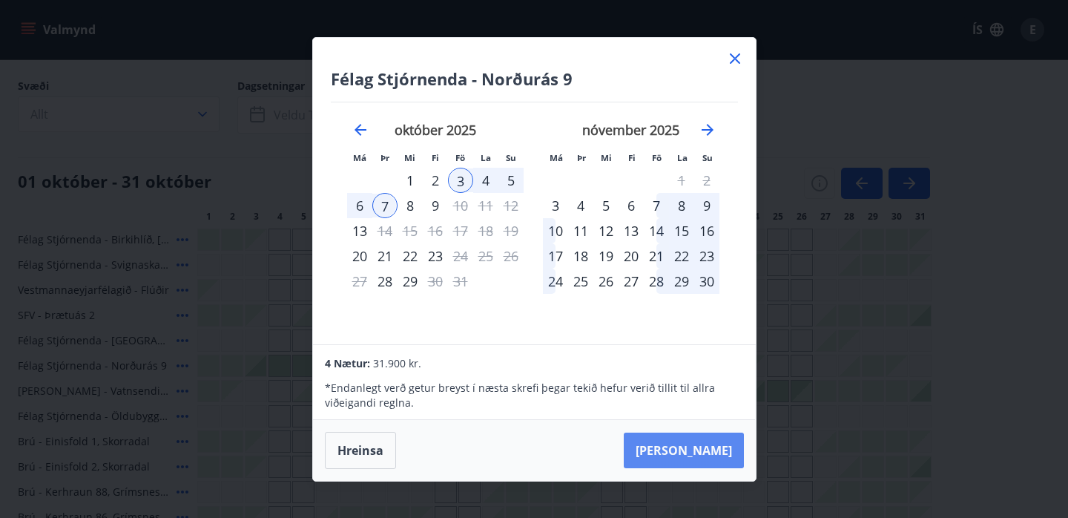
click at [712, 441] on button "[PERSON_NAME]" at bounding box center [684, 450] width 120 height 36
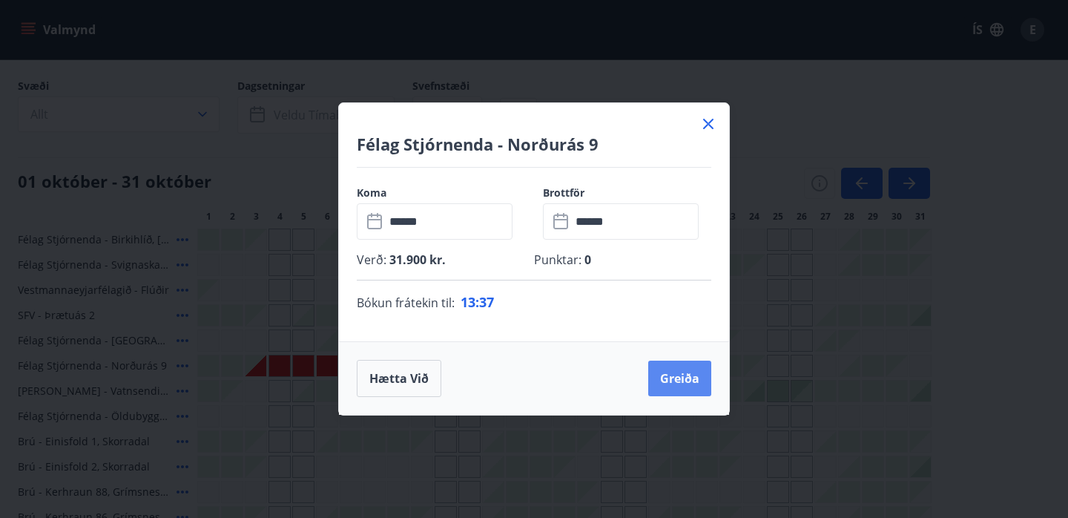
click at [683, 378] on button "Greiða" at bounding box center [679, 378] width 63 height 36
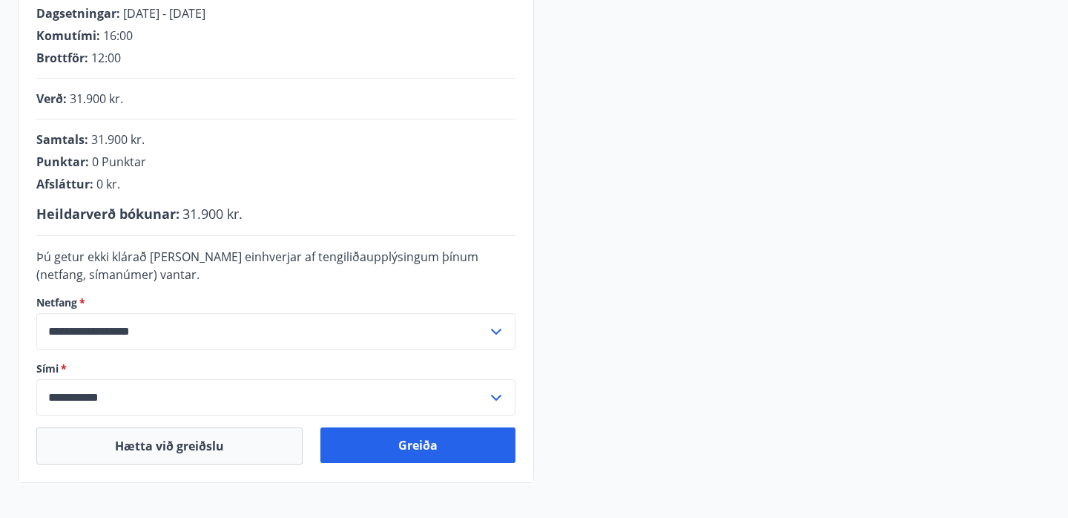
scroll to position [321, 0]
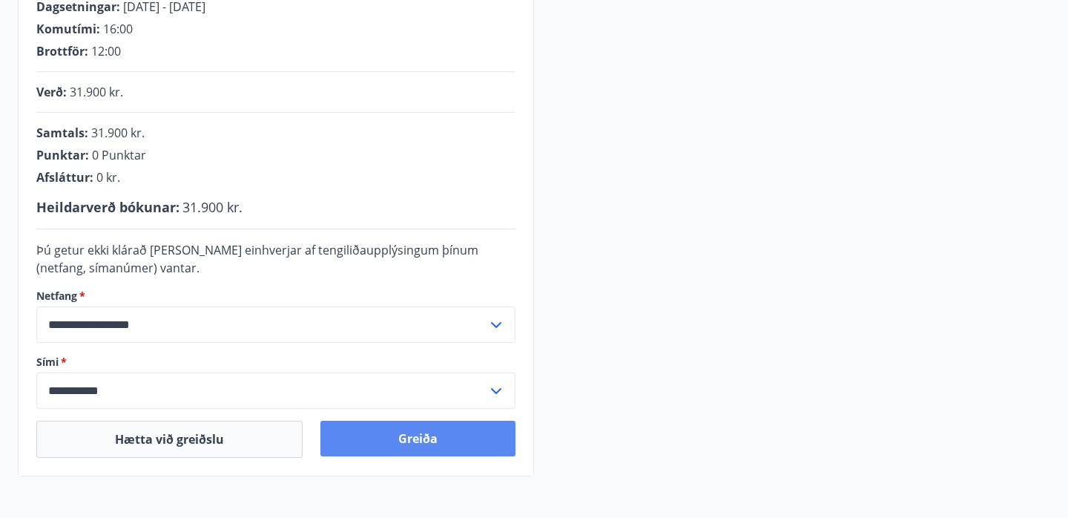
click at [381, 431] on button "Greiða" at bounding box center [417, 438] width 195 height 36
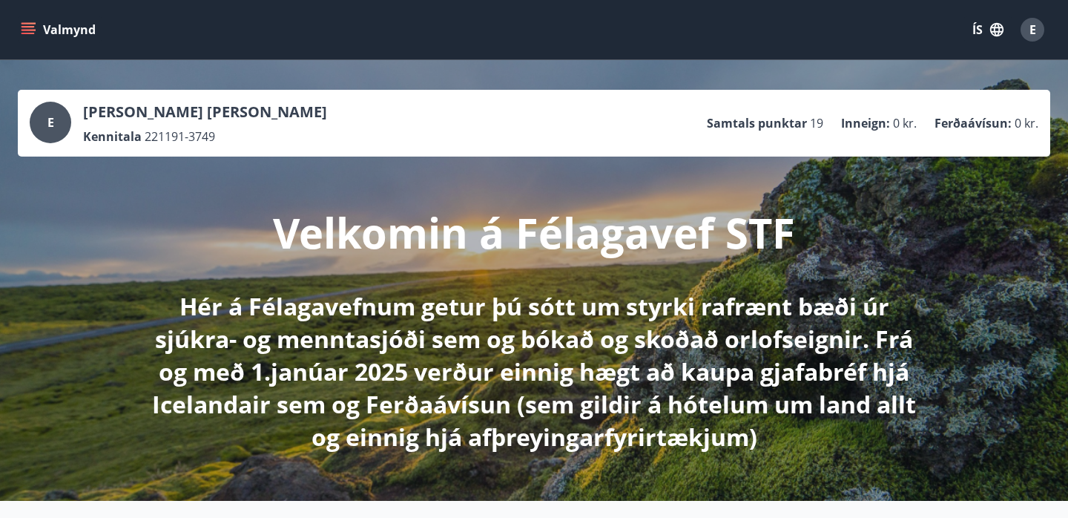
click at [16, 27] on div "Valmynd ÍS E" at bounding box center [534, 29] width 1068 height 59
click at [31, 36] on icon "menu" at bounding box center [28, 29] width 15 height 15
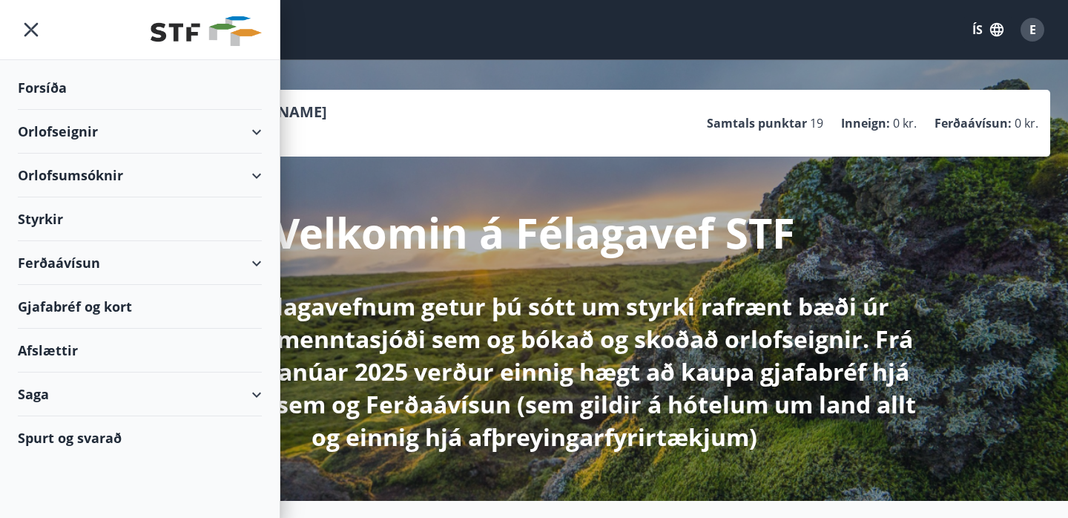
click at [118, 133] on div "Orlofseignir" at bounding box center [140, 132] width 244 height 44
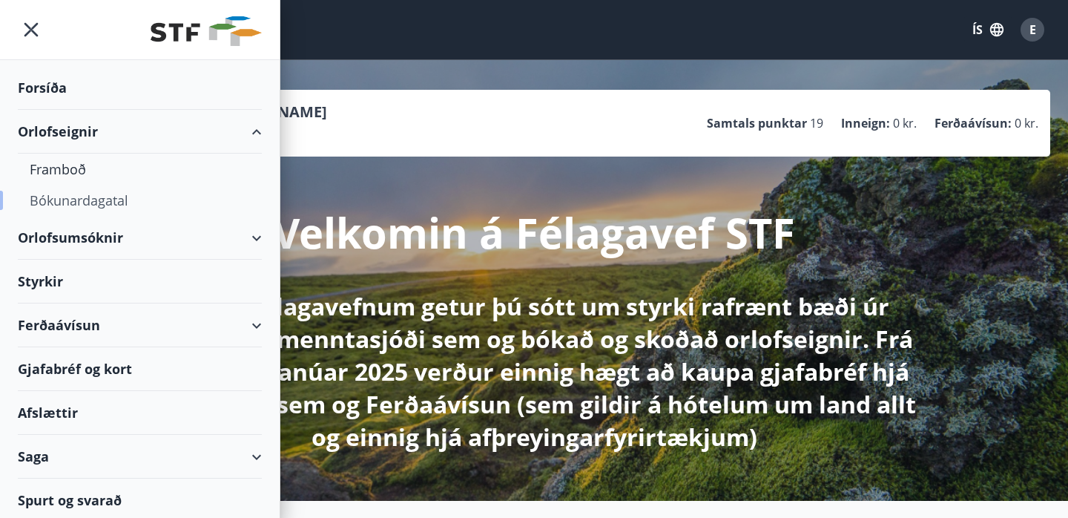
click at [72, 196] on div "Bókunardagatal" at bounding box center [140, 200] width 220 height 31
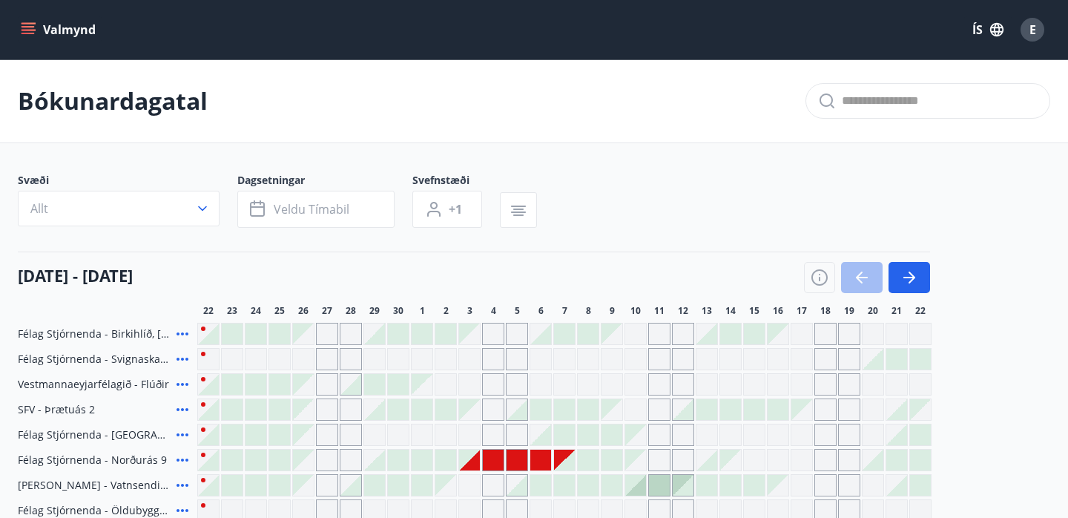
scroll to position [131, 0]
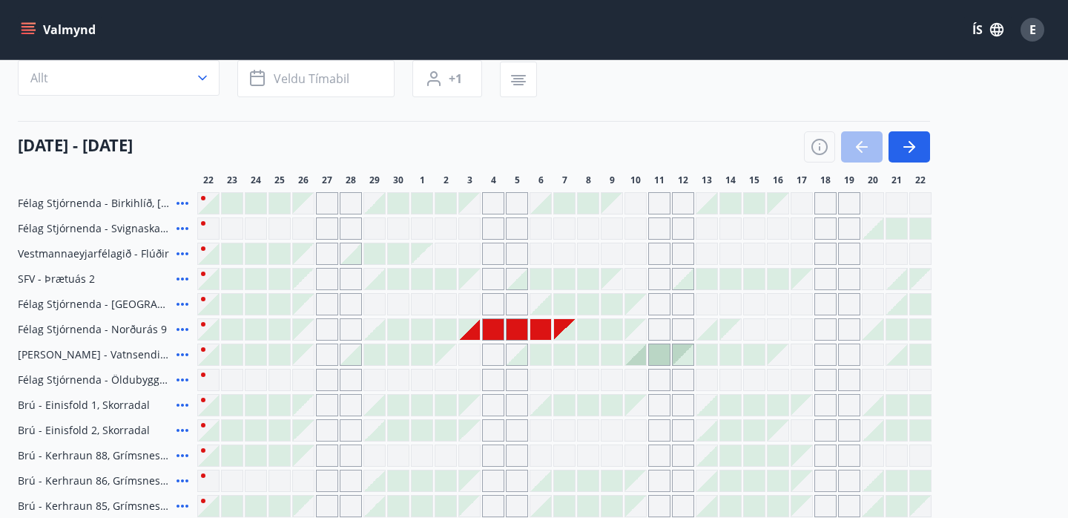
click at [179, 329] on icon at bounding box center [183, 329] width 18 height 18
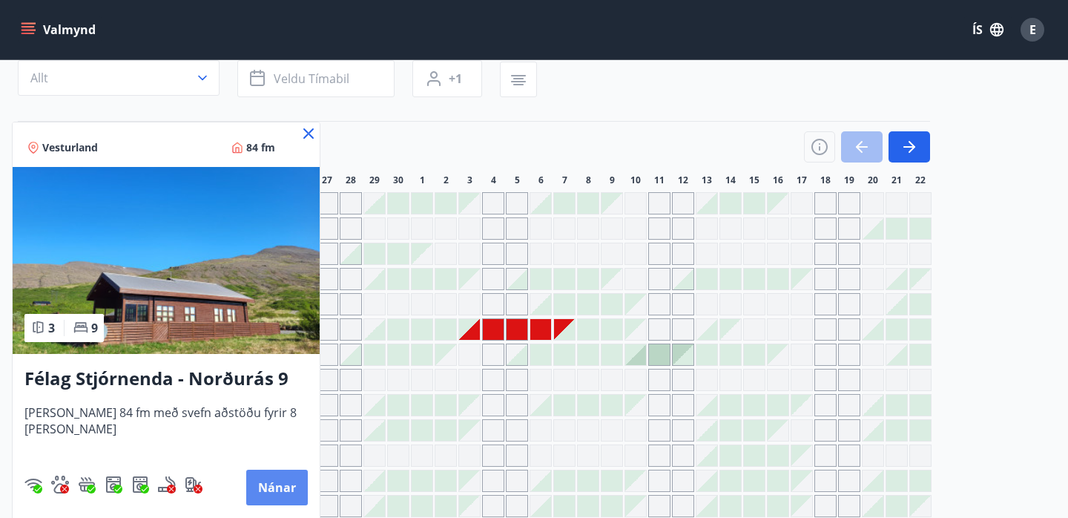
click at [257, 496] on button "Nánar" at bounding box center [277, 487] width 62 height 36
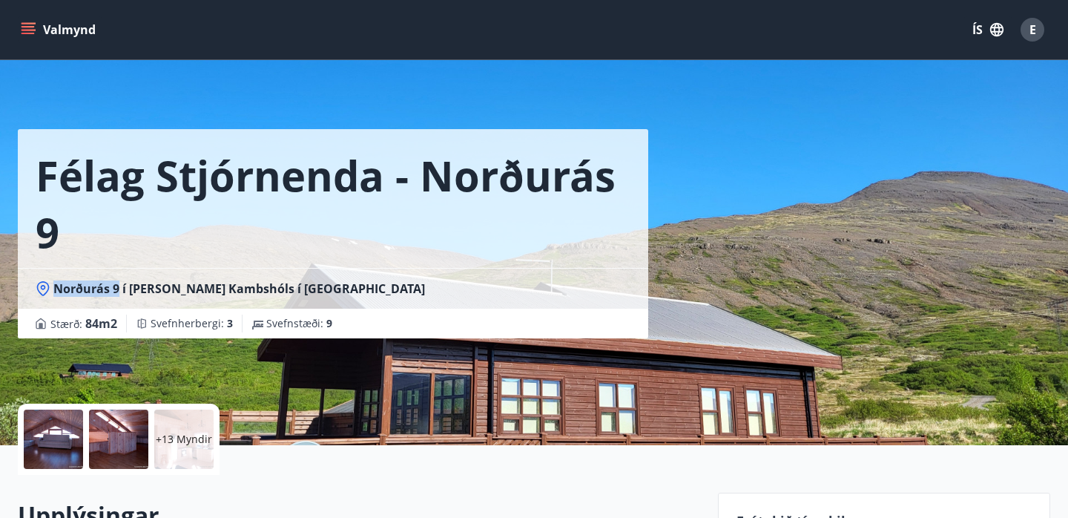
drag, startPoint x: 119, startPoint y: 283, endPoint x: 53, endPoint y: 285, distance: 66.0
click at [53, 285] on span "Norðurás 9 í [PERSON_NAME] Kambshóls í [GEOGRAPHIC_DATA]" at bounding box center [239, 288] width 372 height 16
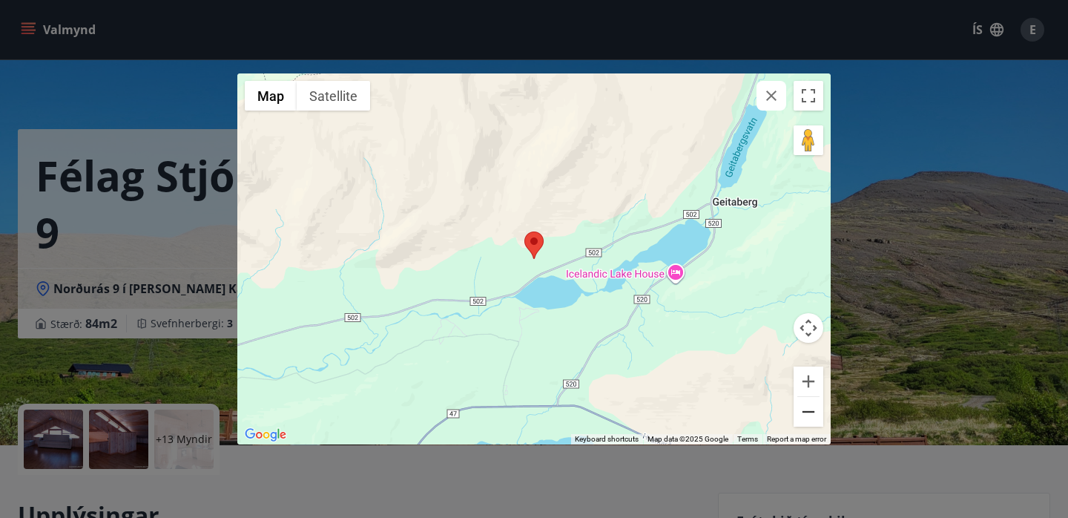
click at [810, 411] on button "Zoom out" at bounding box center [808, 412] width 30 height 30
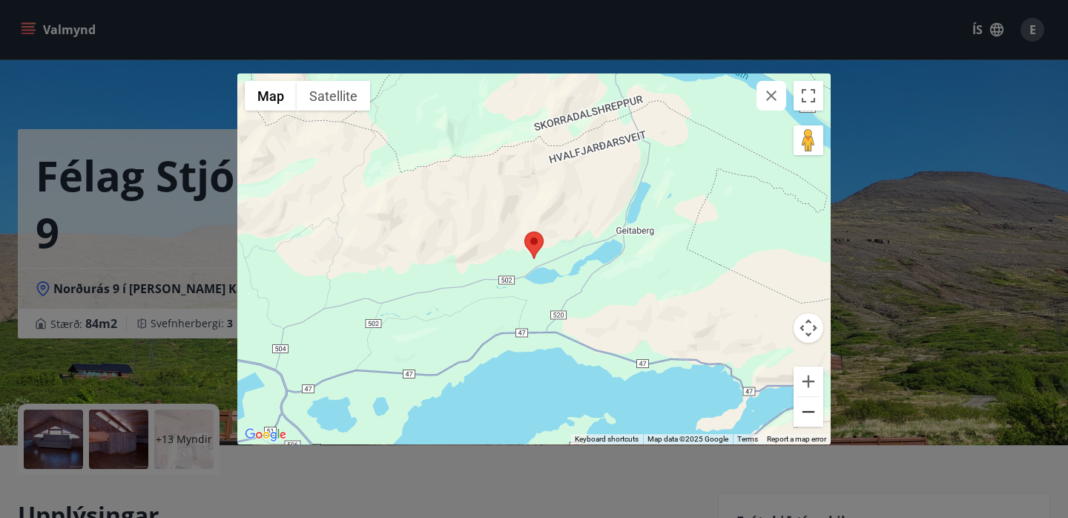
click at [810, 411] on button "Zoom out" at bounding box center [808, 412] width 30 height 30
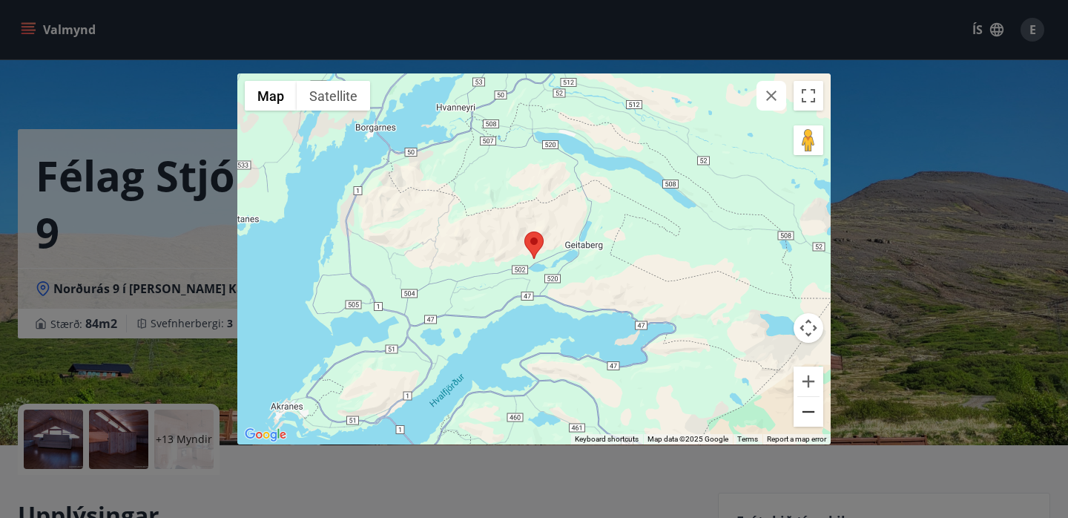
click at [810, 411] on button "Zoom out" at bounding box center [808, 412] width 30 height 30
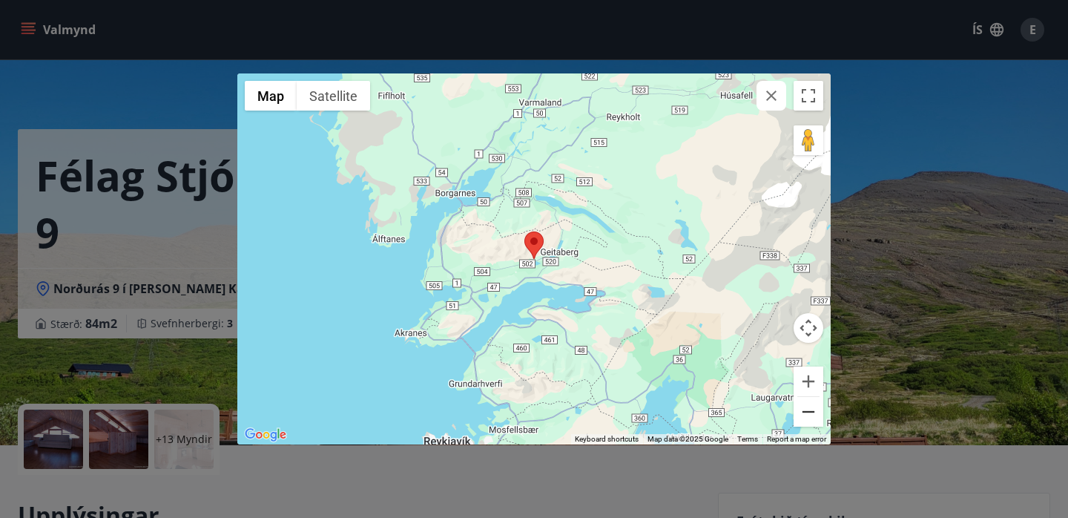
click at [810, 411] on button "Zoom out" at bounding box center [808, 412] width 30 height 30
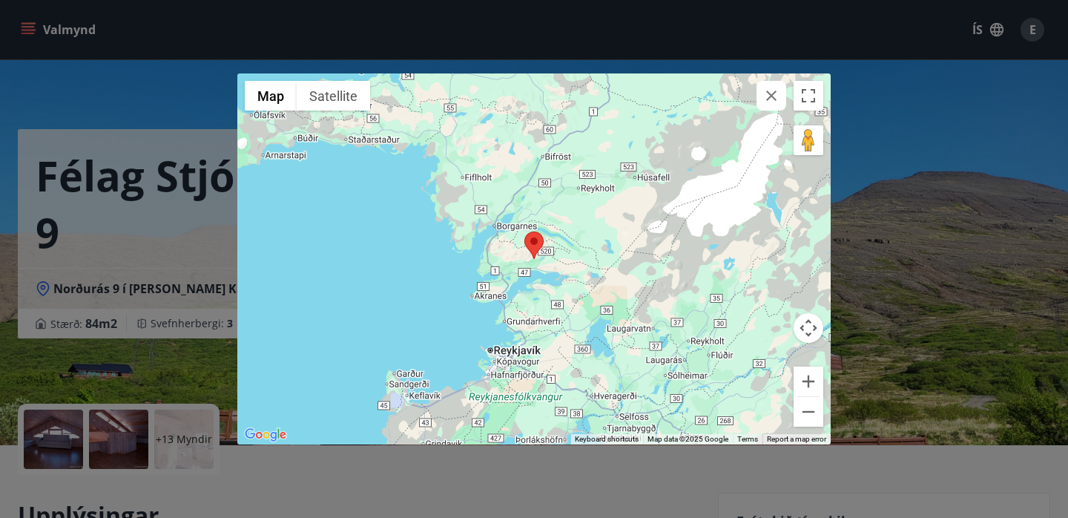
click at [771, 99] on icon "button" at bounding box center [771, 96] width 18 height 18
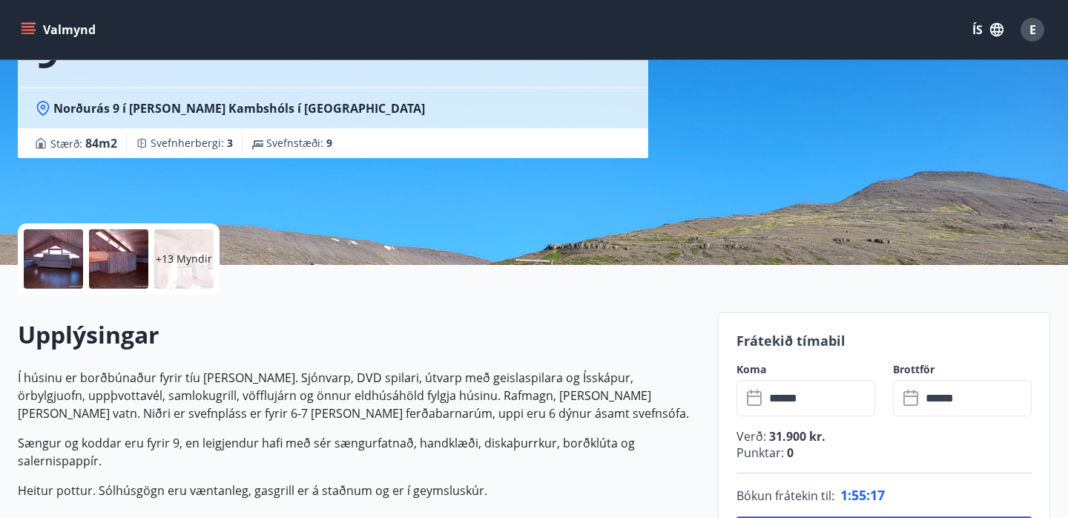
scroll to position [183, 0]
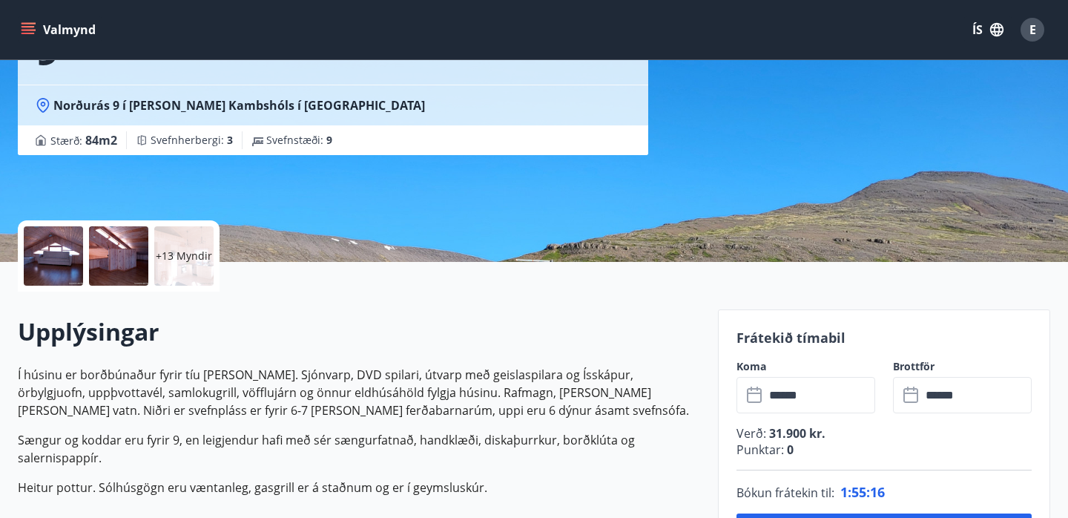
click at [33, 267] on div at bounding box center [53, 255] width 59 height 59
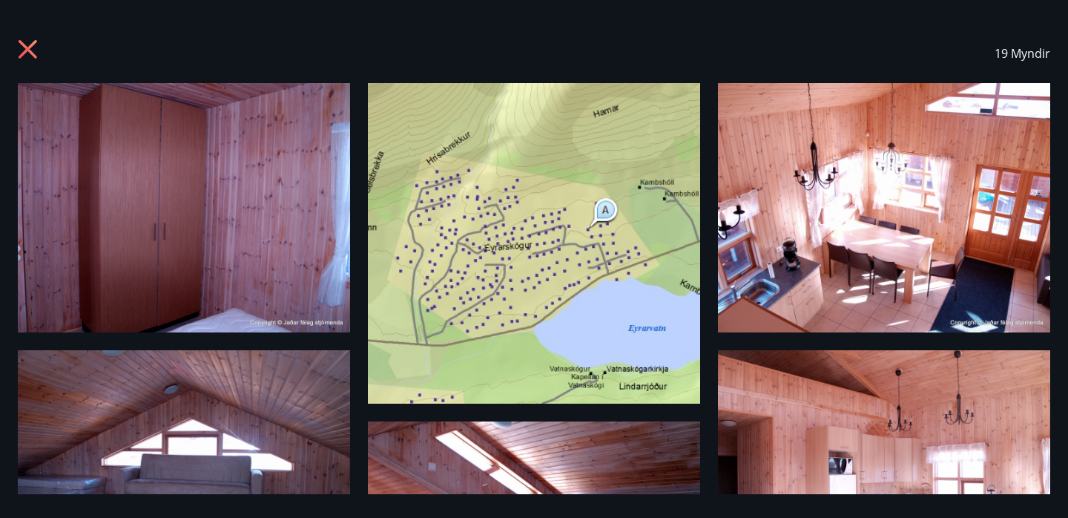
scroll to position [0, 0]
click at [16, 69] on div "19 Myndir" at bounding box center [534, 53] width 1068 height 59
click at [22, 54] on icon at bounding box center [28, 49] width 19 height 19
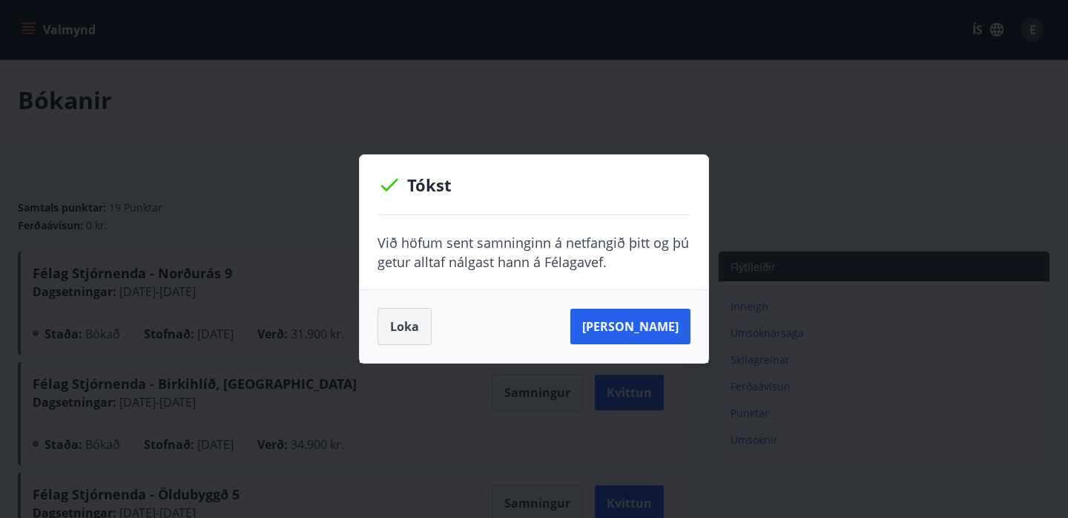
click at [402, 325] on button "Loka" at bounding box center [404, 326] width 54 height 37
